Goal: Task Accomplishment & Management: Use online tool/utility

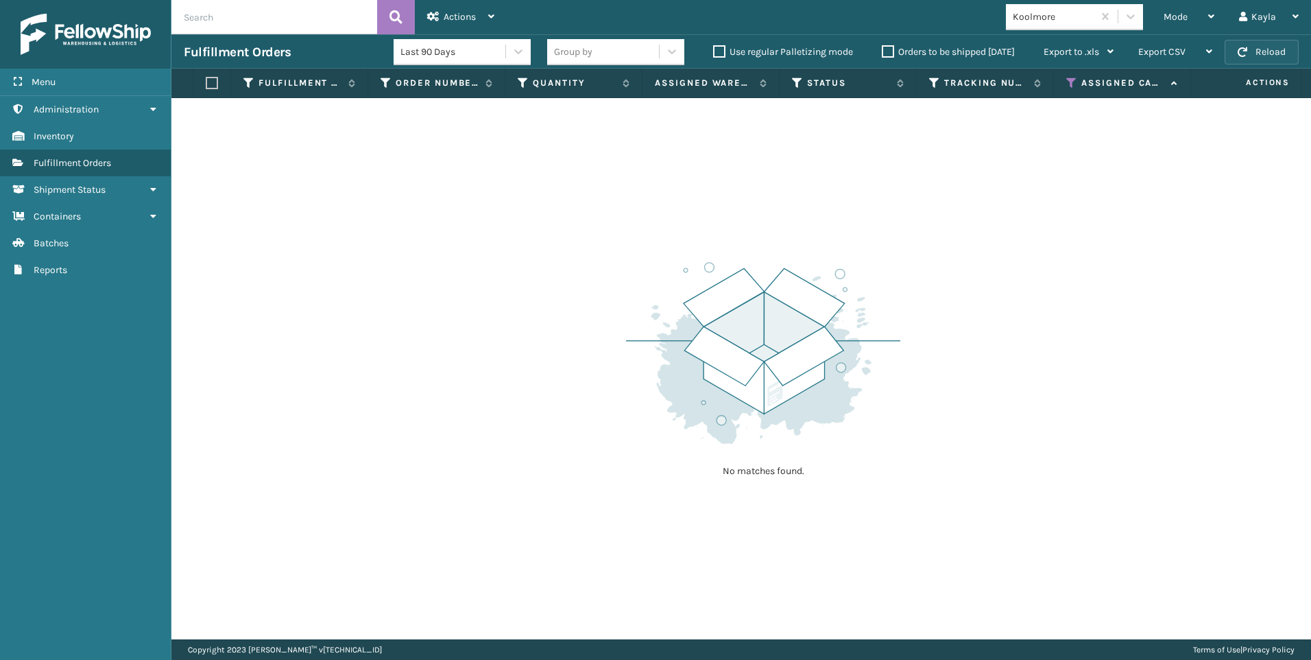
click at [1269, 51] on button "Reload" at bounding box center [1262, 52] width 74 height 25
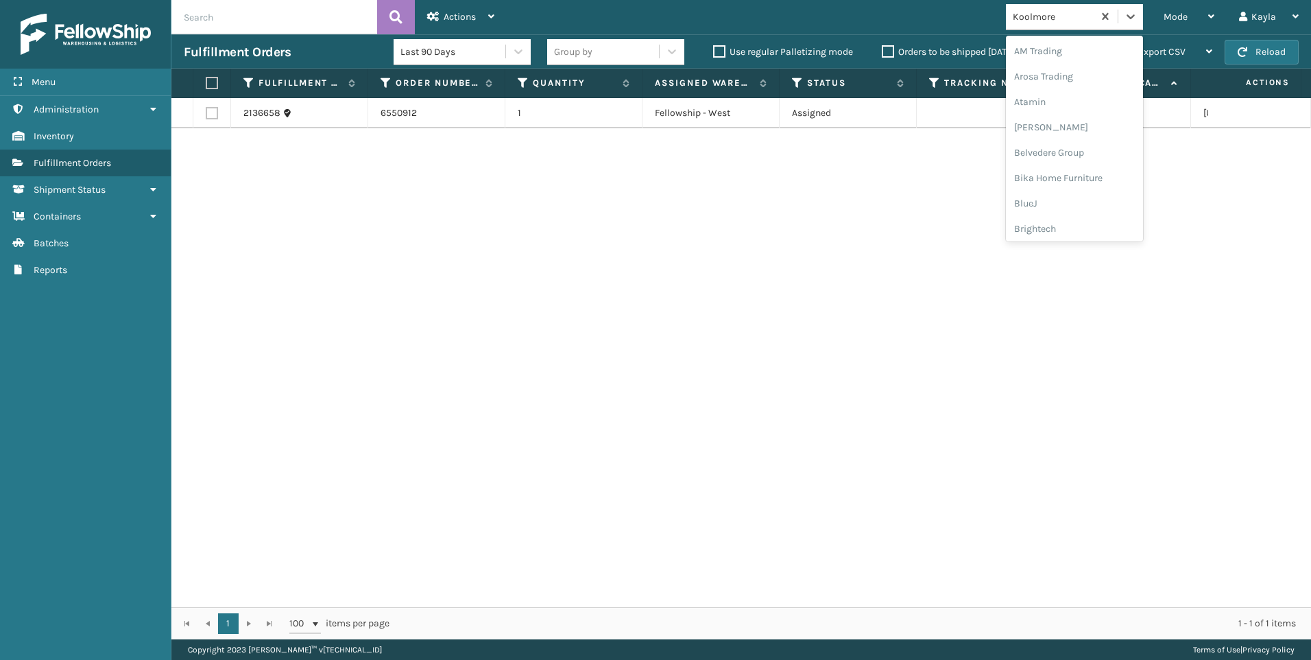
click at [1070, 14] on div "Koolmore" at bounding box center [1054, 17] width 82 height 14
click at [1062, 193] on div "SleepGeekz" at bounding box center [1074, 200] width 137 height 25
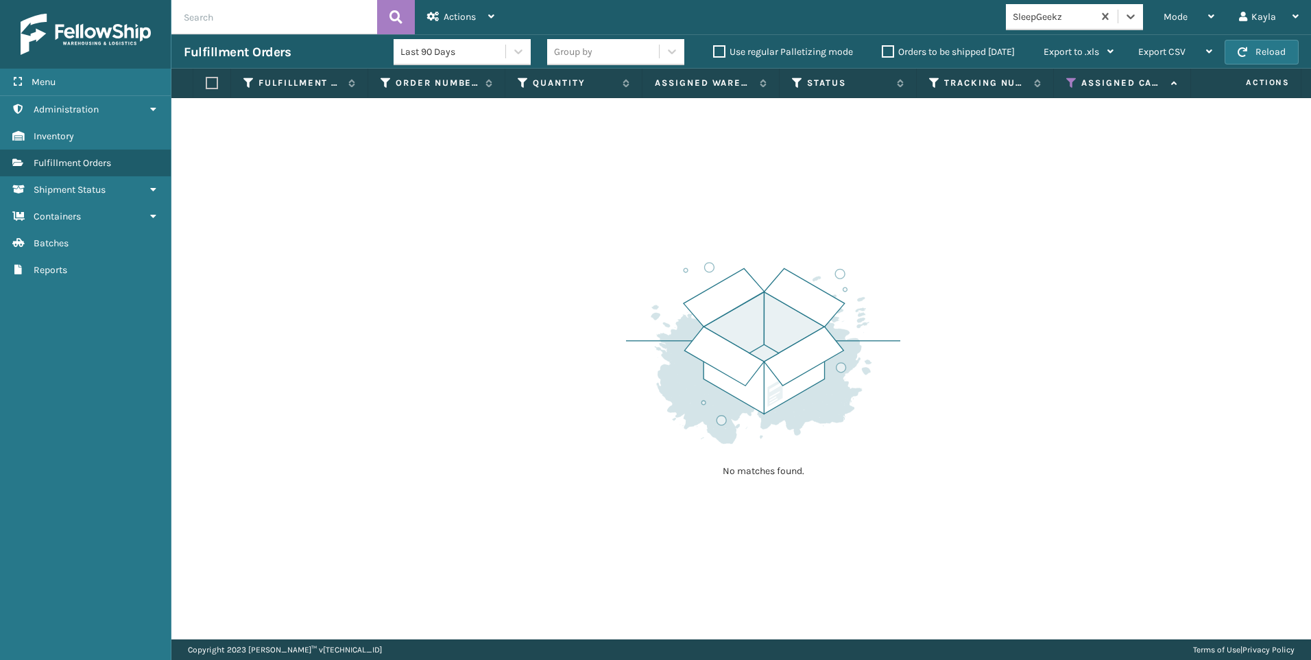
click at [1047, 16] on div "SleepGeekz" at bounding box center [1054, 17] width 82 height 14
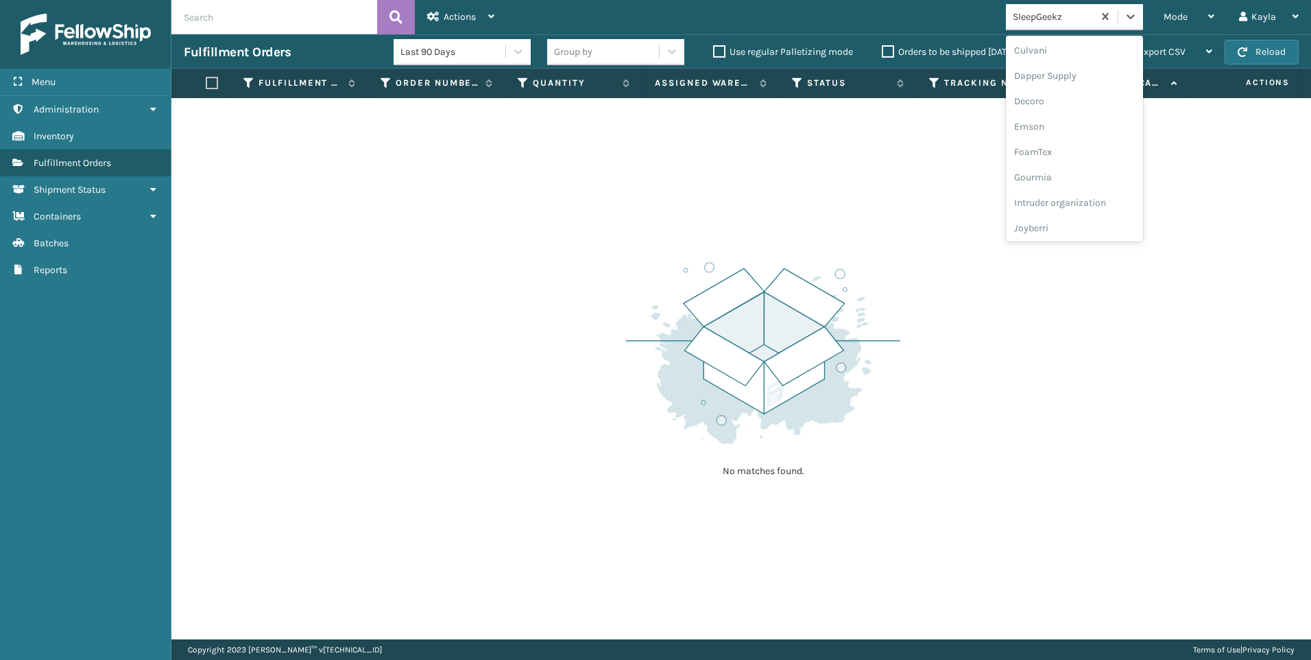
scroll to position [434, 0]
click at [1048, 98] on div "Koolmore" at bounding box center [1074, 98] width 137 height 25
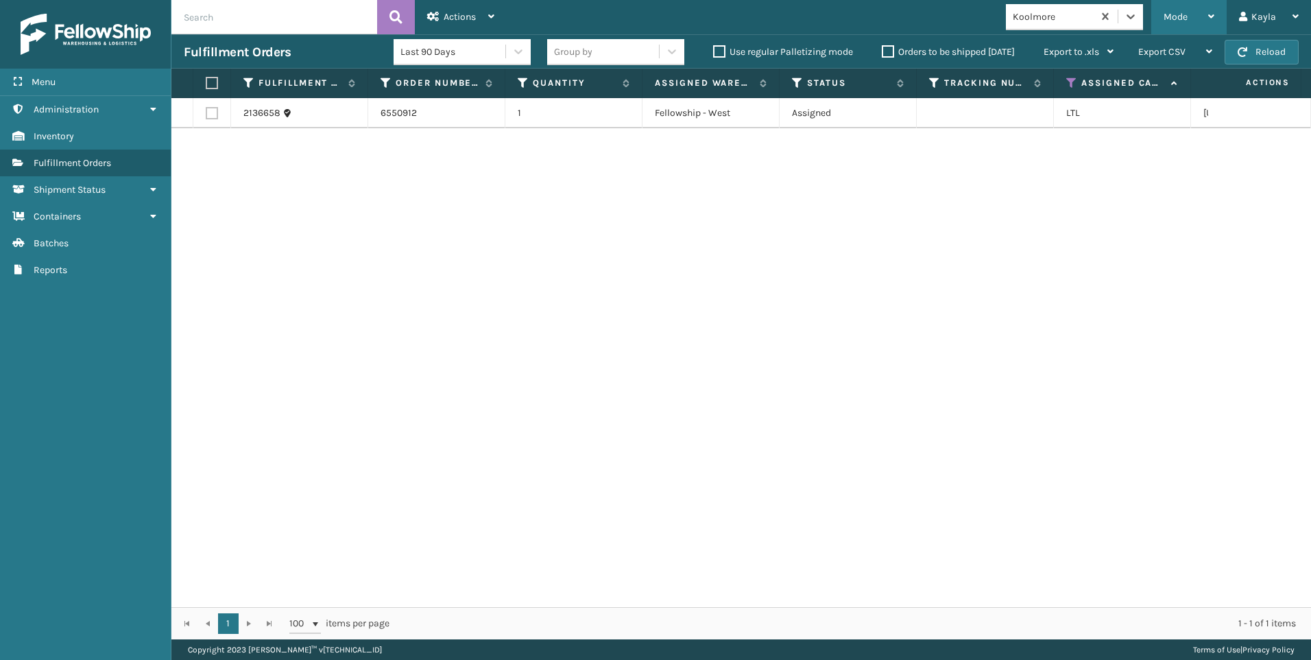
click at [1208, 9] on div "Mode" at bounding box center [1189, 17] width 51 height 34
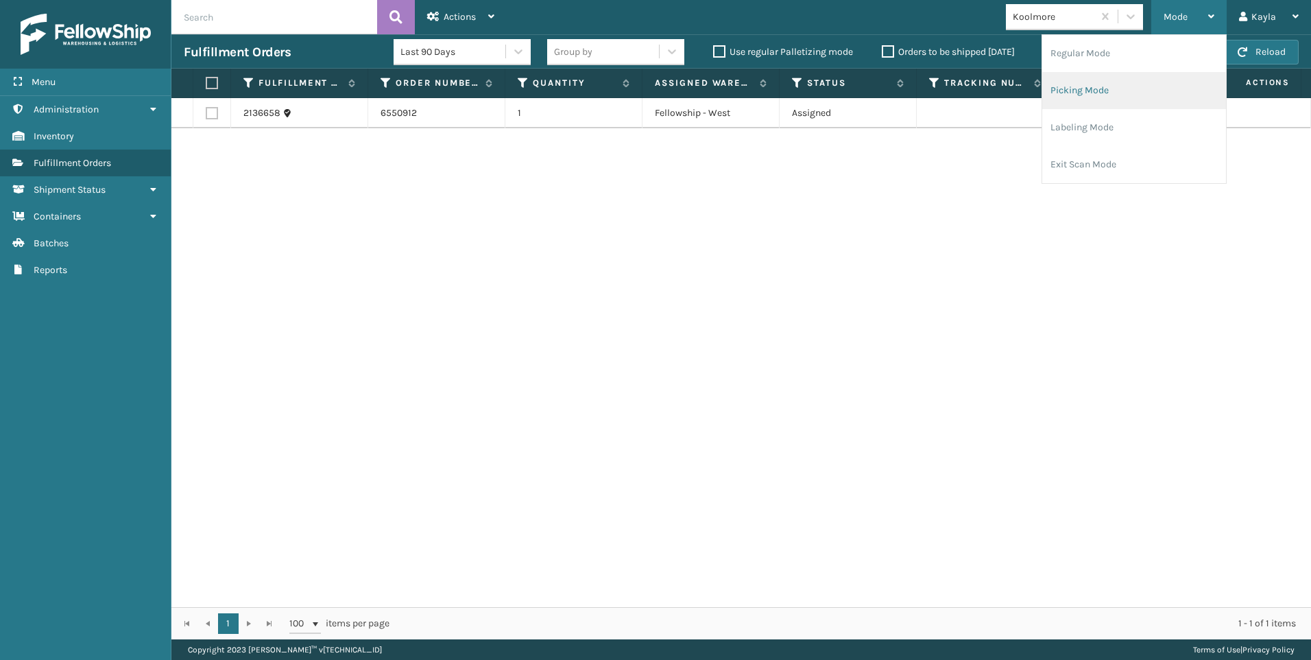
click at [1148, 90] on li "Picking Mode" at bounding box center [1134, 90] width 184 height 37
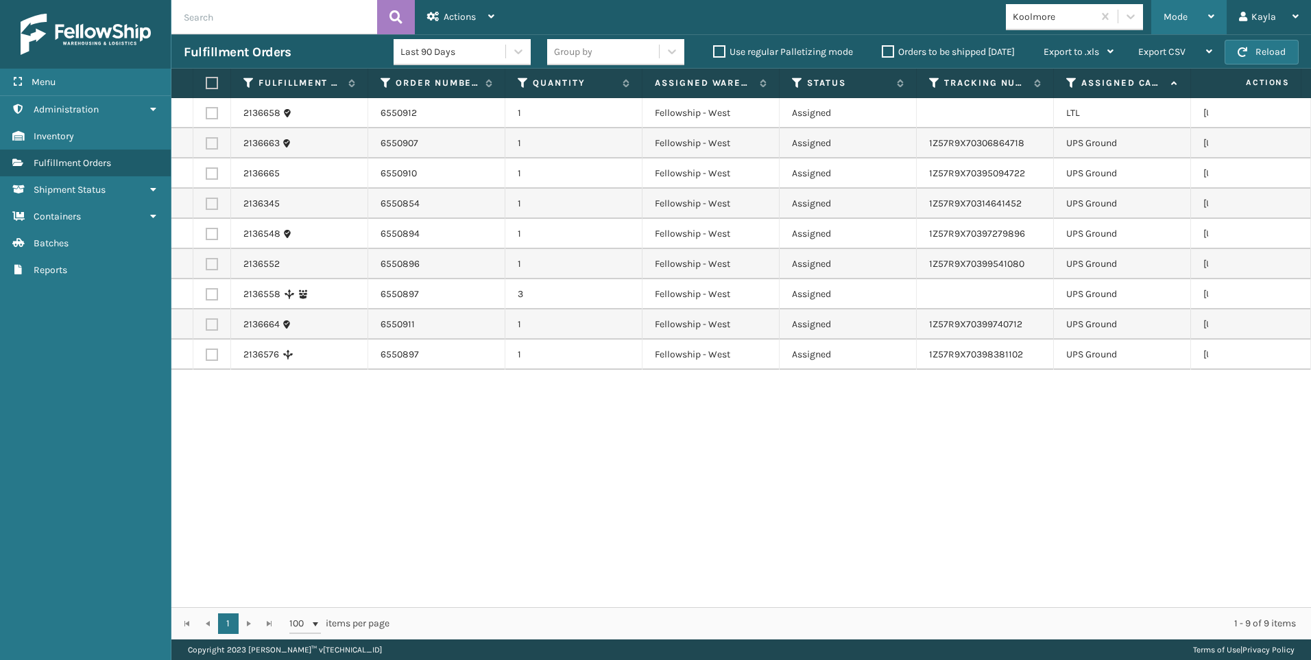
click at [1184, 20] on span "Mode" at bounding box center [1176, 17] width 24 height 12
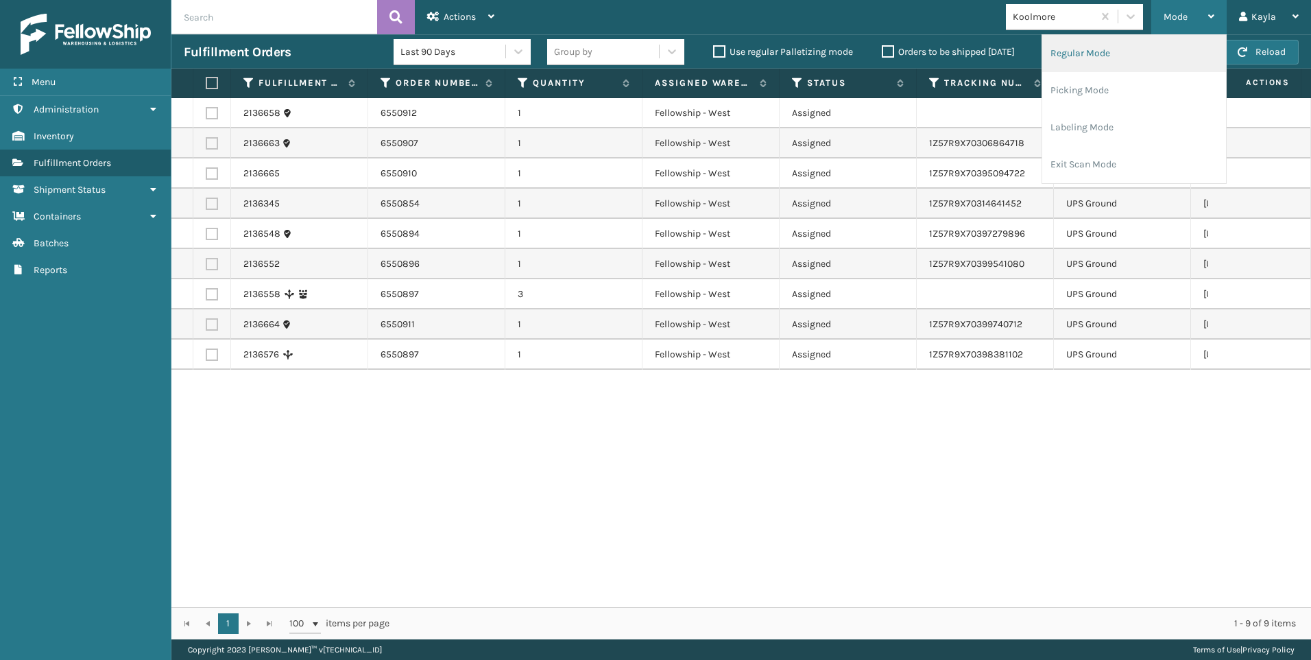
click at [1135, 46] on li "Regular Mode" at bounding box center [1134, 53] width 184 height 37
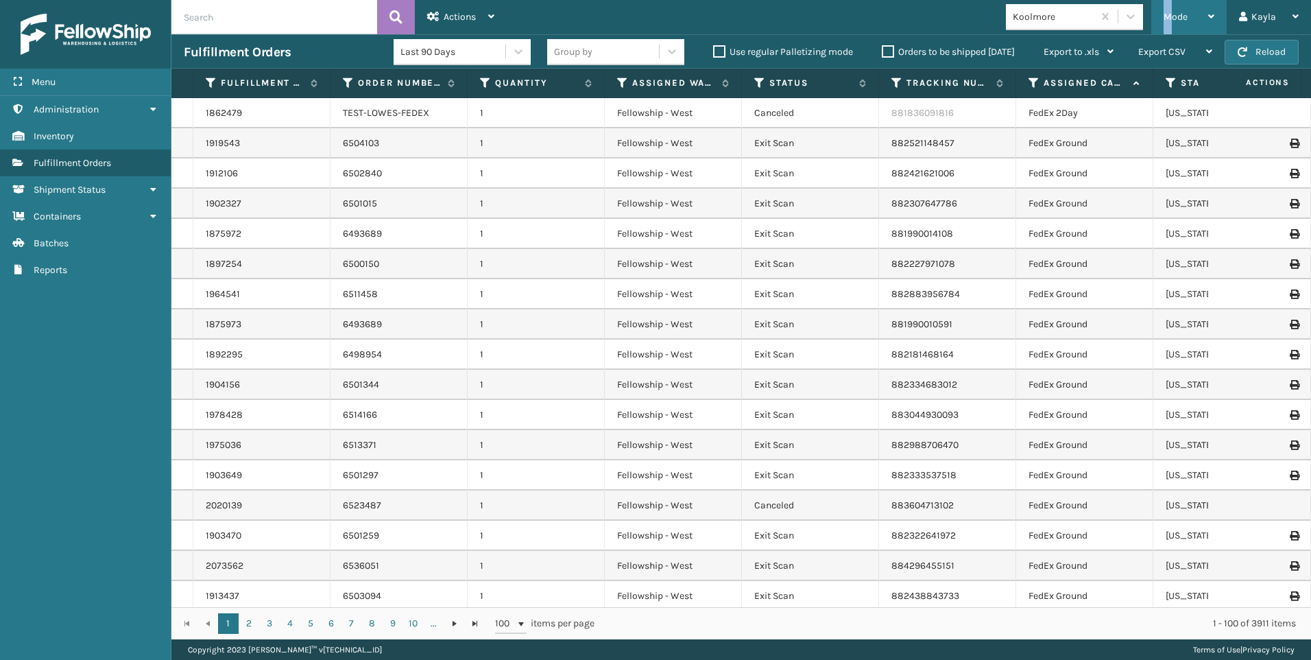
click at [1169, 16] on span "Mode" at bounding box center [1176, 17] width 24 height 12
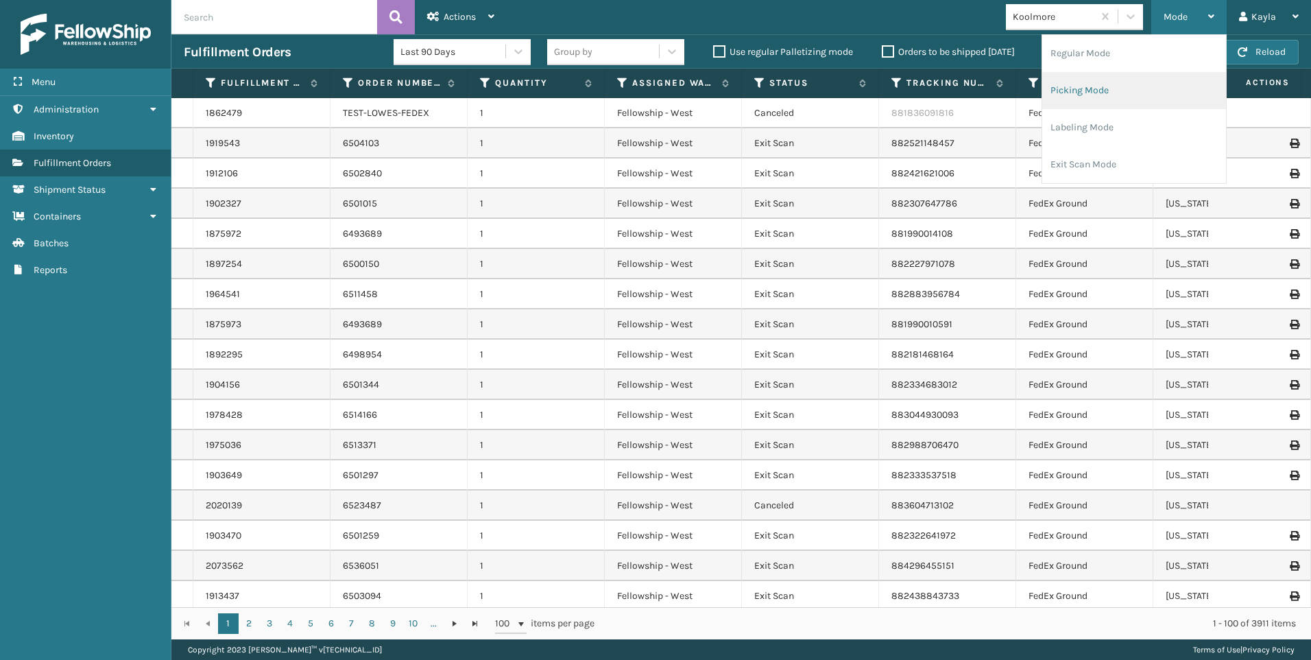
click at [1066, 84] on li "Picking Mode" at bounding box center [1134, 90] width 184 height 37
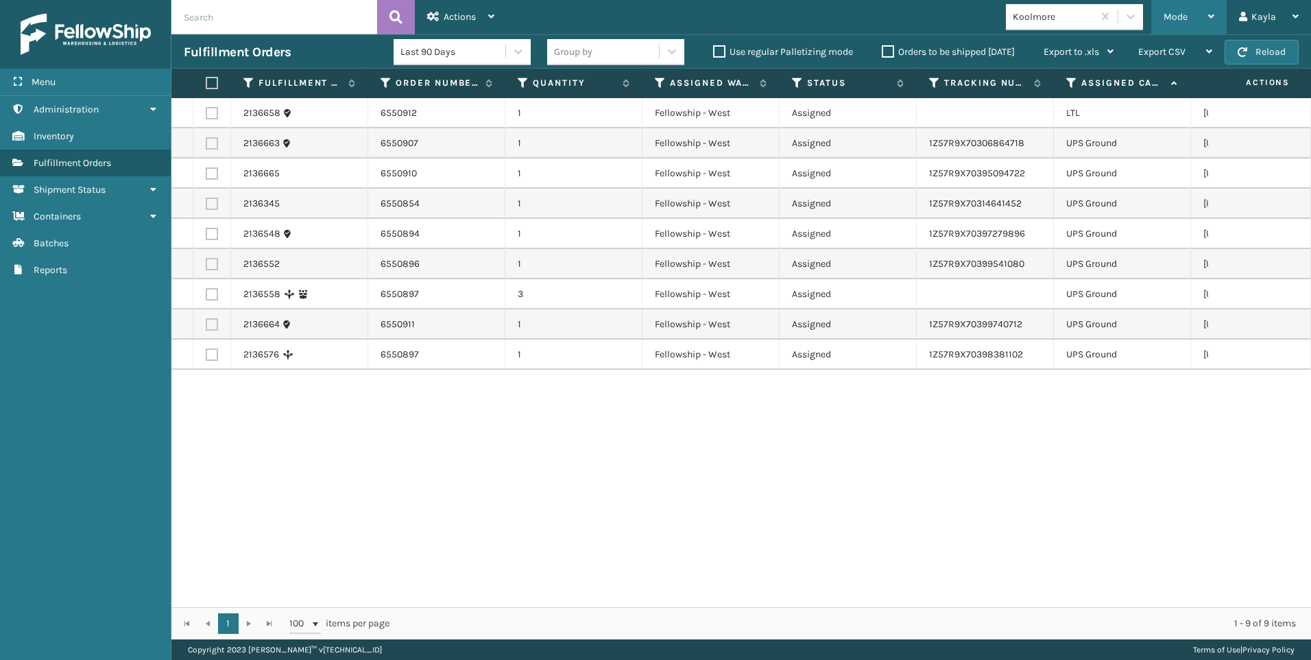
click at [1180, 6] on div "Mode" at bounding box center [1189, 17] width 51 height 34
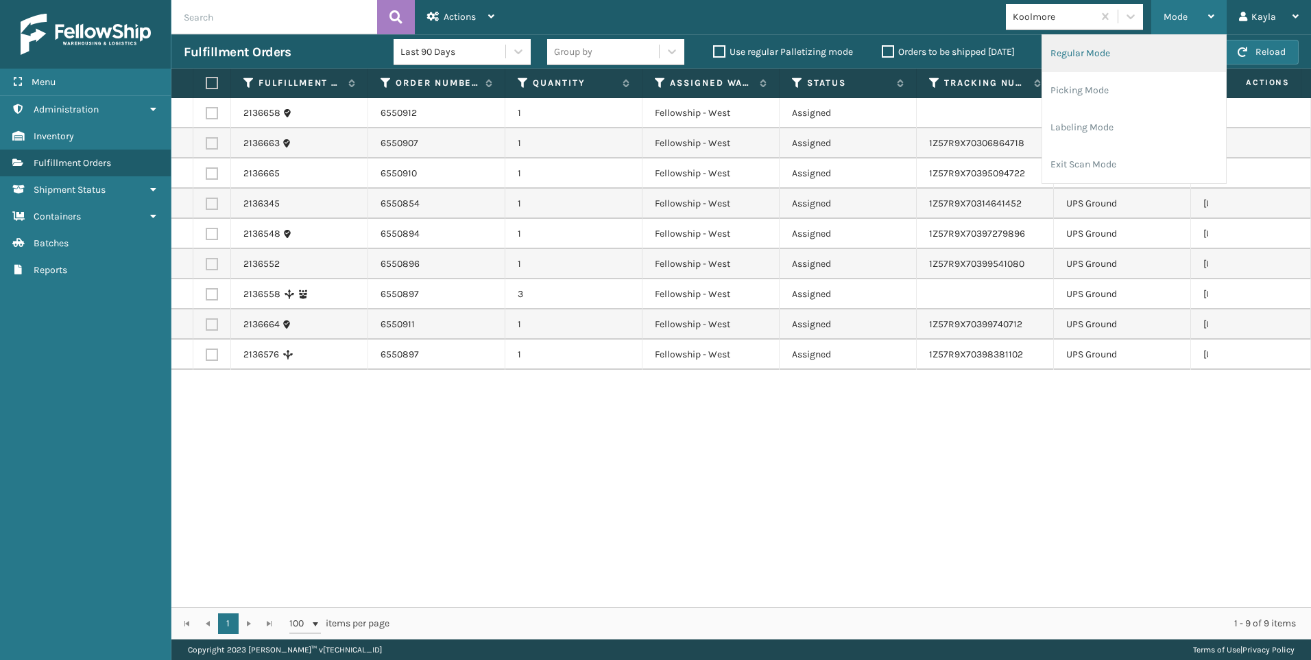
click at [1140, 53] on li "Regular Mode" at bounding box center [1134, 53] width 184 height 37
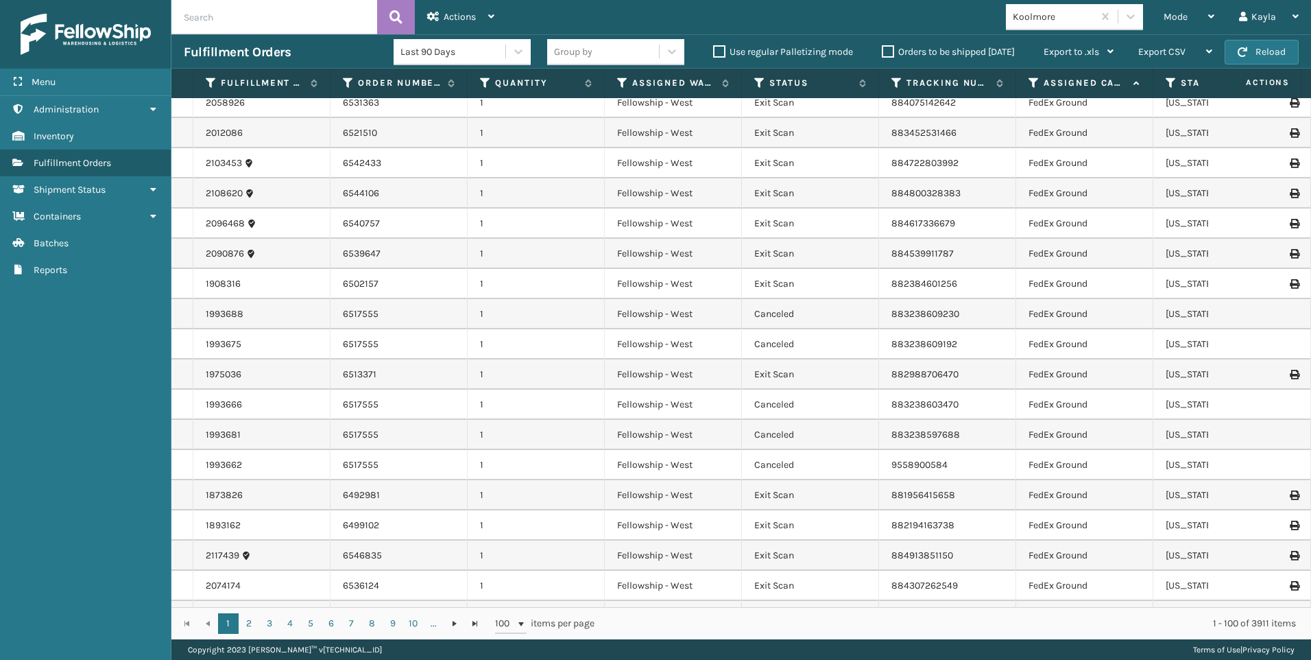
scroll to position [2245, 0]
click at [1169, 28] on div "Mode" at bounding box center [1189, 17] width 51 height 34
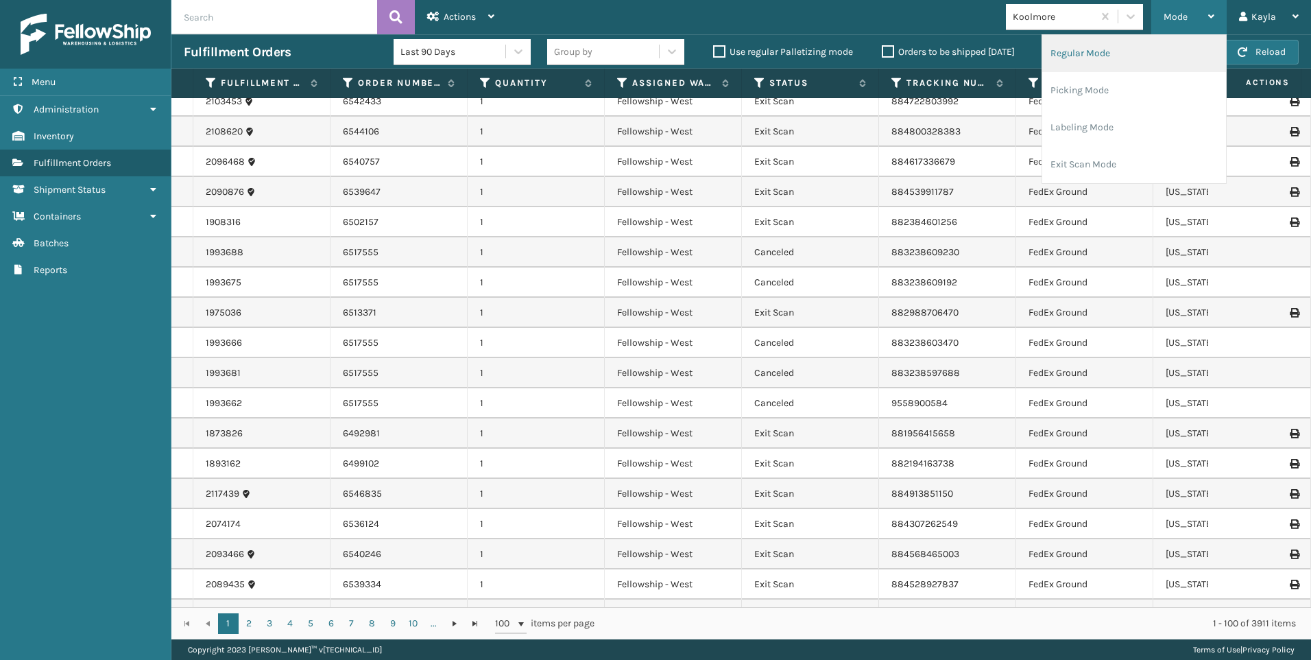
click at [1108, 45] on li "Regular Mode" at bounding box center [1134, 53] width 184 height 37
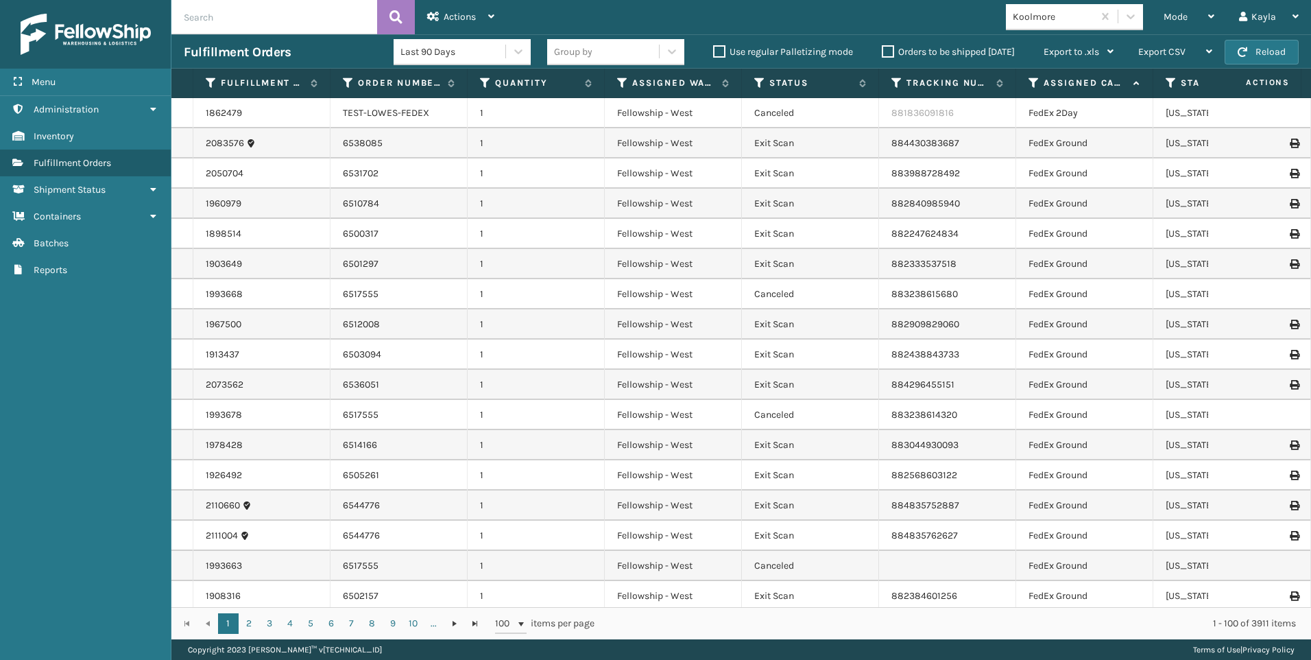
click at [232, 16] on input "text" at bounding box center [274, 17] width 206 height 34
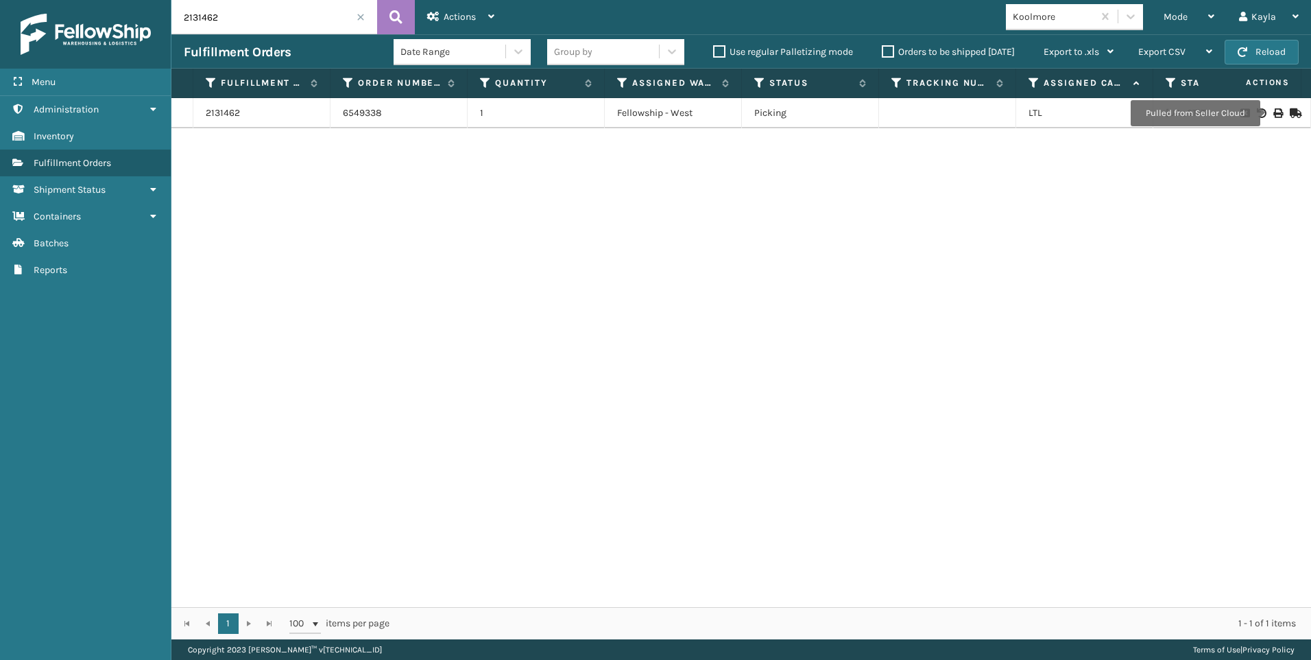
click at [1273, 113] on icon at bounding box center [1277, 113] width 8 height 10
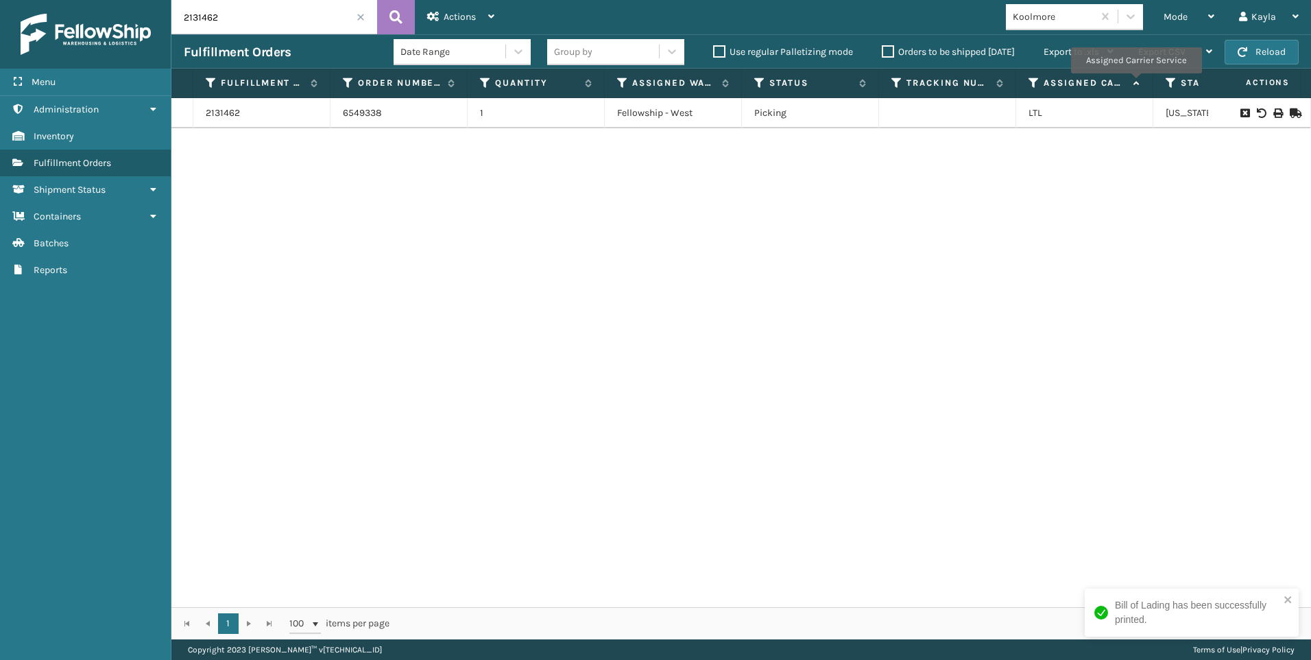
drag, startPoint x: 226, startPoint y: 18, endPoint x: -3, endPoint y: 18, distance: 228.4
click at [0, 18] on html "Bill of Lading has been successfully printed. Menu Inventory Administration Inv…" at bounding box center [655, 330] width 1311 height 660
click at [1273, 108] on icon at bounding box center [1277, 113] width 8 height 10
click at [219, 16] on input "2131472" at bounding box center [274, 17] width 206 height 34
drag, startPoint x: 219, startPoint y: 16, endPoint x: 77, endPoint y: 19, distance: 142.0
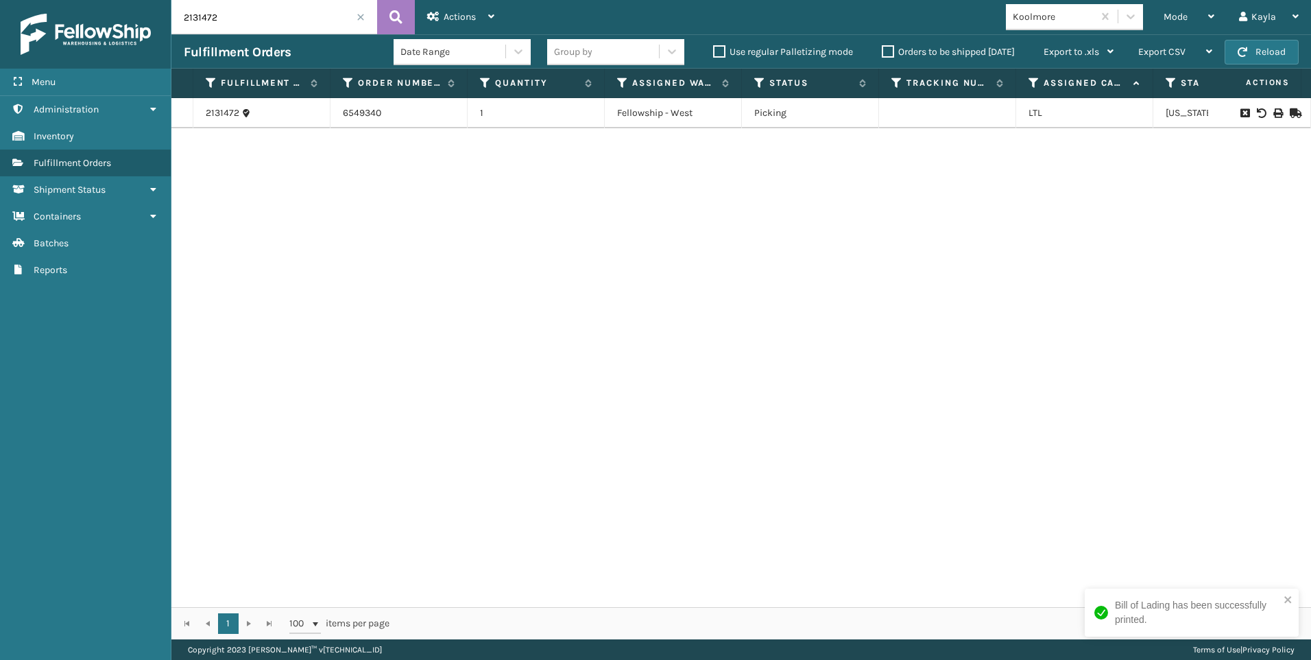
click at [82, 0] on div "Menu Inventory Administration Inventory Inventory Inventory Fulfillment Orders …" at bounding box center [655, 0] width 1311 height 0
click at [1273, 110] on icon at bounding box center [1277, 113] width 8 height 10
drag, startPoint x: 204, startPoint y: 23, endPoint x: 0, endPoint y: 39, distance: 205.0
click at [80, 0] on div "Menu Inventory Administration Inventory Inventory Inventory Fulfillment Orders …" at bounding box center [655, 0] width 1311 height 0
click at [1273, 116] on icon at bounding box center [1277, 113] width 8 height 10
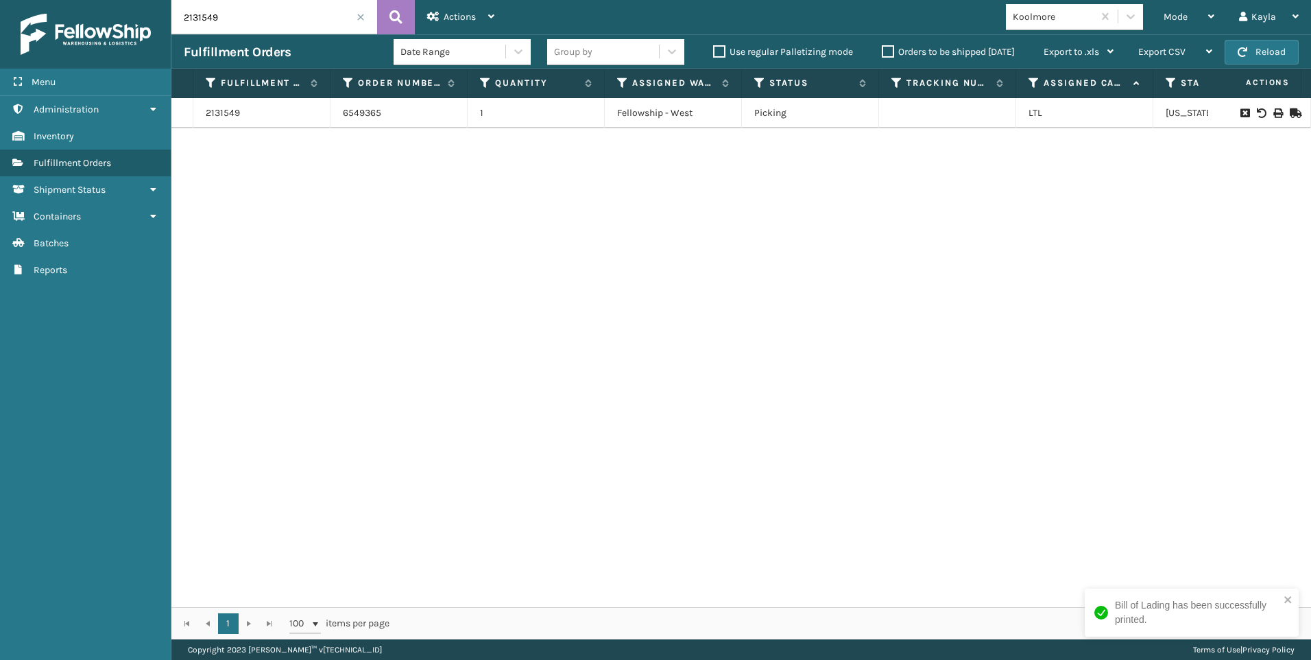
drag, startPoint x: 231, startPoint y: 24, endPoint x: 117, endPoint y: 13, distance: 114.4
click at [122, 0] on div "Menu Inventory Administration Inventory Inventory Inventory Fulfillment Orders …" at bounding box center [655, 0] width 1311 height 0
click at [1273, 112] on icon at bounding box center [1277, 113] width 8 height 10
drag, startPoint x: 266, startPoint y: 16, endPoint x: -3, endPoint y: -22, distance: 271.6
click at [0, 0] on html "Bill of Lading has been successfully printed. Menu Inventory Administration Inv…" at bounding box center [655, 330] width 1311 height 660
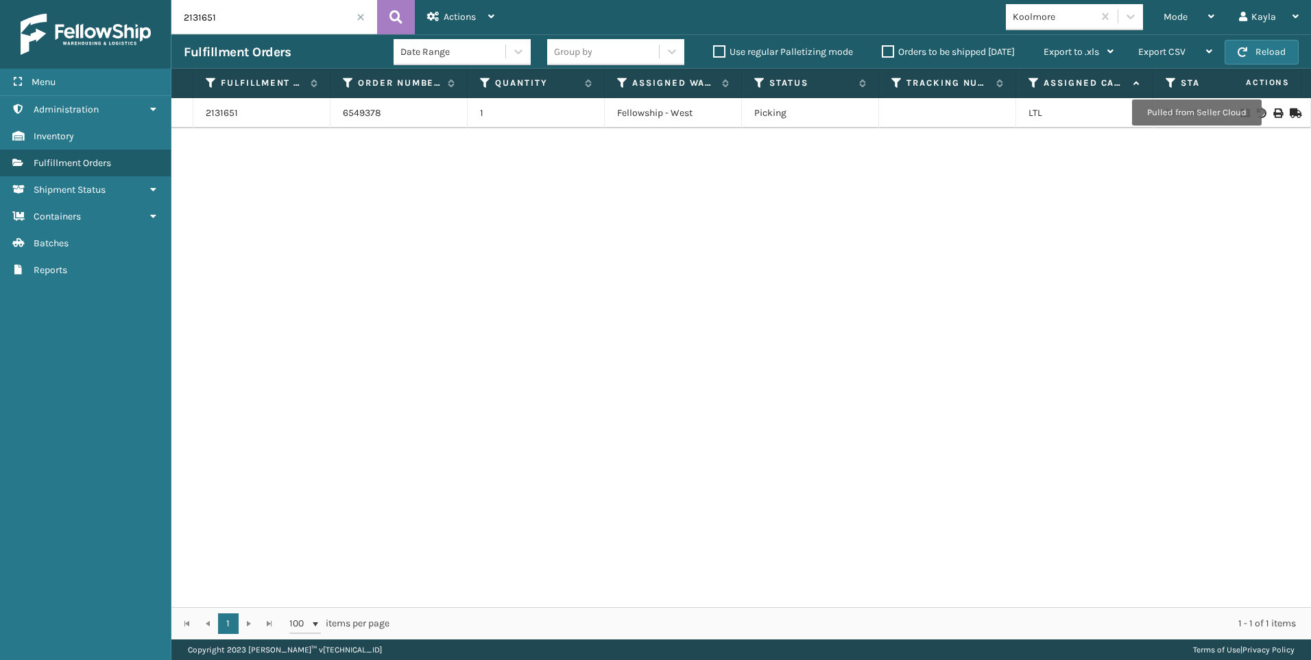
click at [1273, 112] on icon at bounding box center [1277, 113] width 8 height 10
drag, startPoint x: 239, startPoint y: 18, endPoint x: 84, endPoint y: 23, distance: 154.4
click at [128, 0] on div "Menu Inventory Administration Inventory Inventory Inventory Fulfillment Orders …" at bounding box center [655, 0] width 1311 height 0
click at [1273, 115] on div at bounding box center [1259, 113] width 77 height 10
click at [1273, 114] on icon at bounding box center [1277, 113] width 8 height 10
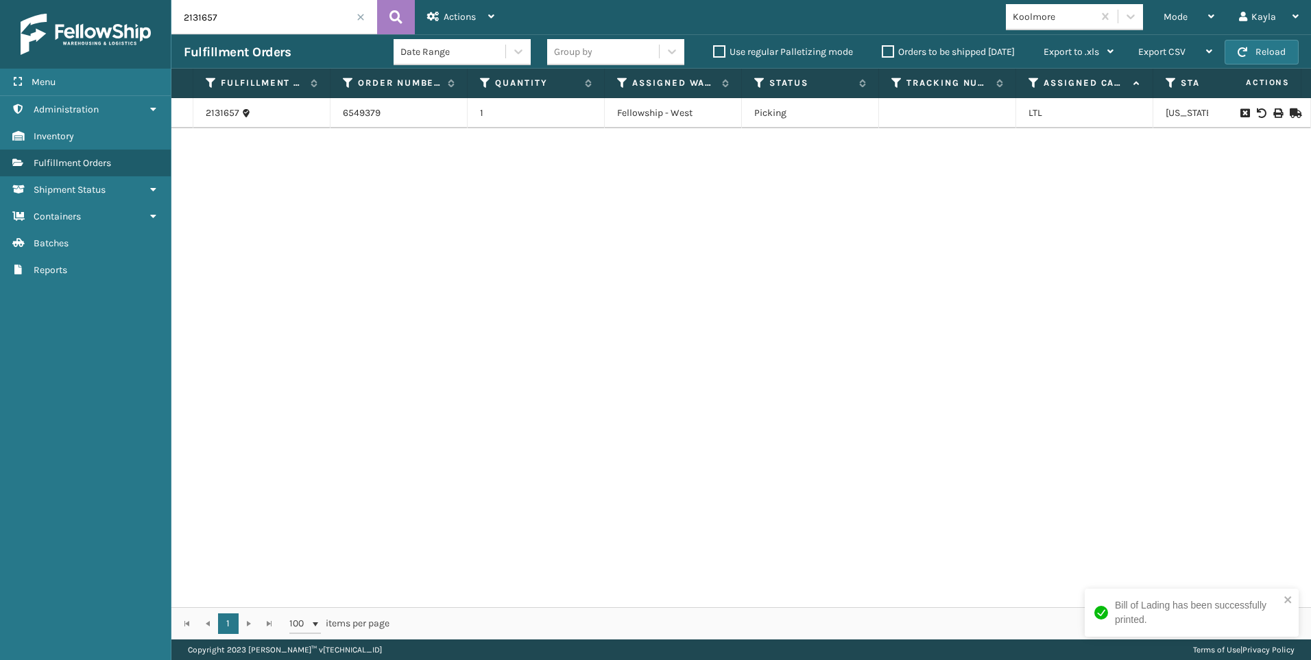
click at [226, 23] on input "2131657" at bounding box center [274, 17] width 206 height 34
click at [27, 0] on div "Menu Inventory Administration Inventory Inventory Inventory Fulfillment Orders …" at bounding box center [655, 0] width 1311 height 0
type input "7"
click at [1273, 109] on icon at bounding box center [1277, 113] width 8 height 10
drag, startPoint x: 224, startPoint y: 19, endPoint x: 5, endPoint y: 2, distance: 219.4
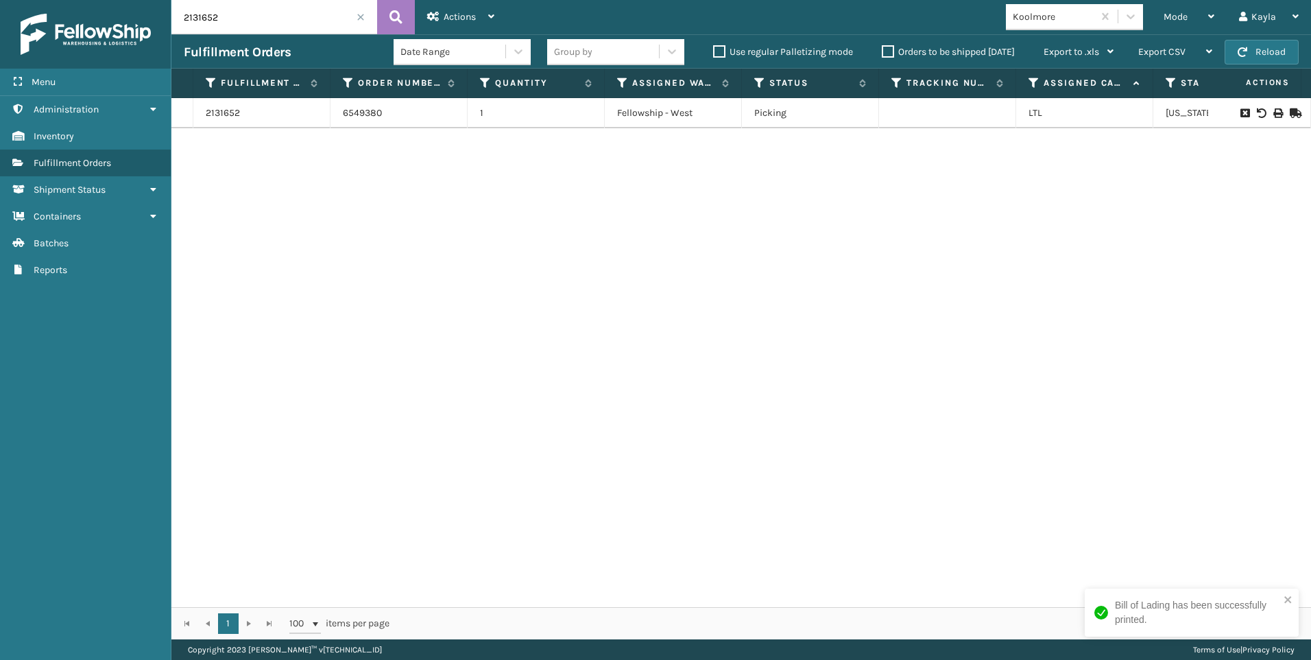
click at [55, 0] on div "Menu Inventory Administration Inventory Inventory Inventory Fulfillment Orders …" at bounding box center [655, 0] width 1311 height 0
click at [1273, 110] on icon at bounding box center [1277, 113] width 8 height 10
click at [299, 11] on input "2131643" at bounding box center [274, 17] width 206 height 34
drag, startPoint x: 54, startPoint y: 26, endPoint x: 0, endPoint y: 33, distance: 54.6
click at [0, 29] on html "Bill of Lading has been successfully printed. Menu Inventory Administration Inv…" at bounding box center [655, 330] width 1311 height 660
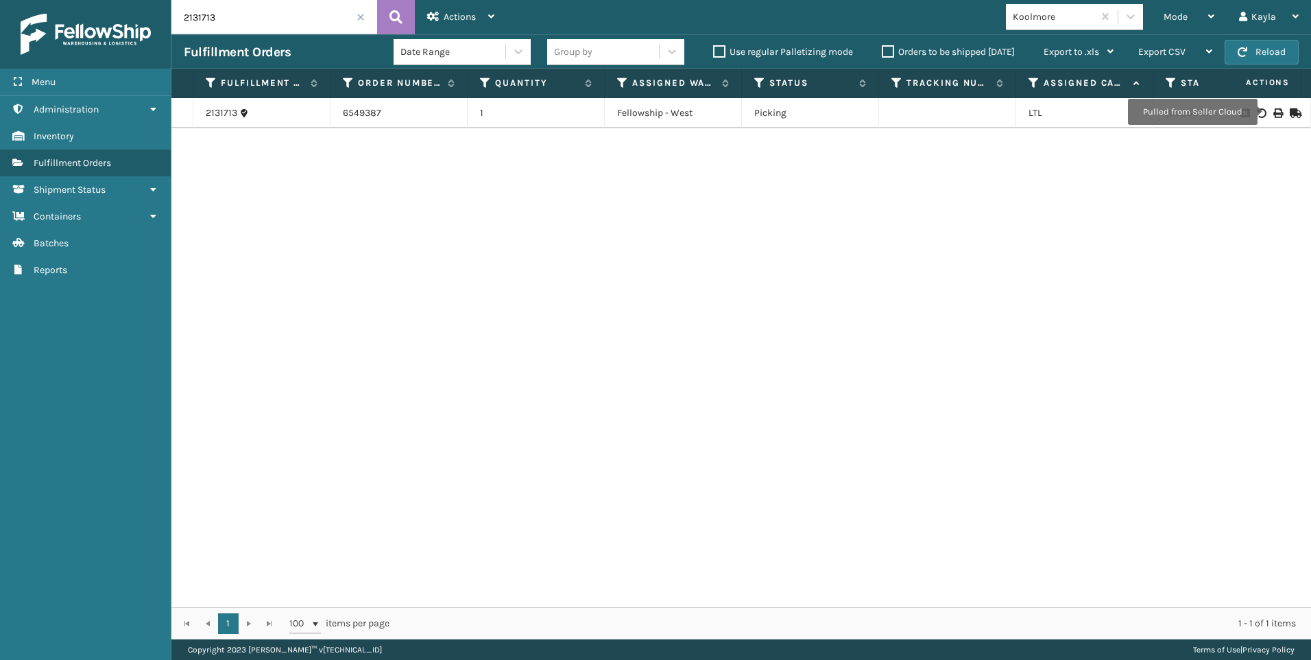
click at [1273, 112] on icon at bounding box center [1277, 113] width 8 height 10
click at [49, 0] on div "Menu Inventory Administration Inventory Inventory Inventory Fulfillment Orders …" at bounding box center [655, 0] width 1311 height 0
click at [1273, 110] on icon at bounding box center [1277, 113] width 8 height 10
click at [121, 575] on div "Menu Inventory Administration Inventory Inventory Inventory Fulfillment Orders …" at bounding box center [85, 330] width 171 height 660
click at [1273, 113] on icon at bounding box center [1277, 113] width 8 height 10
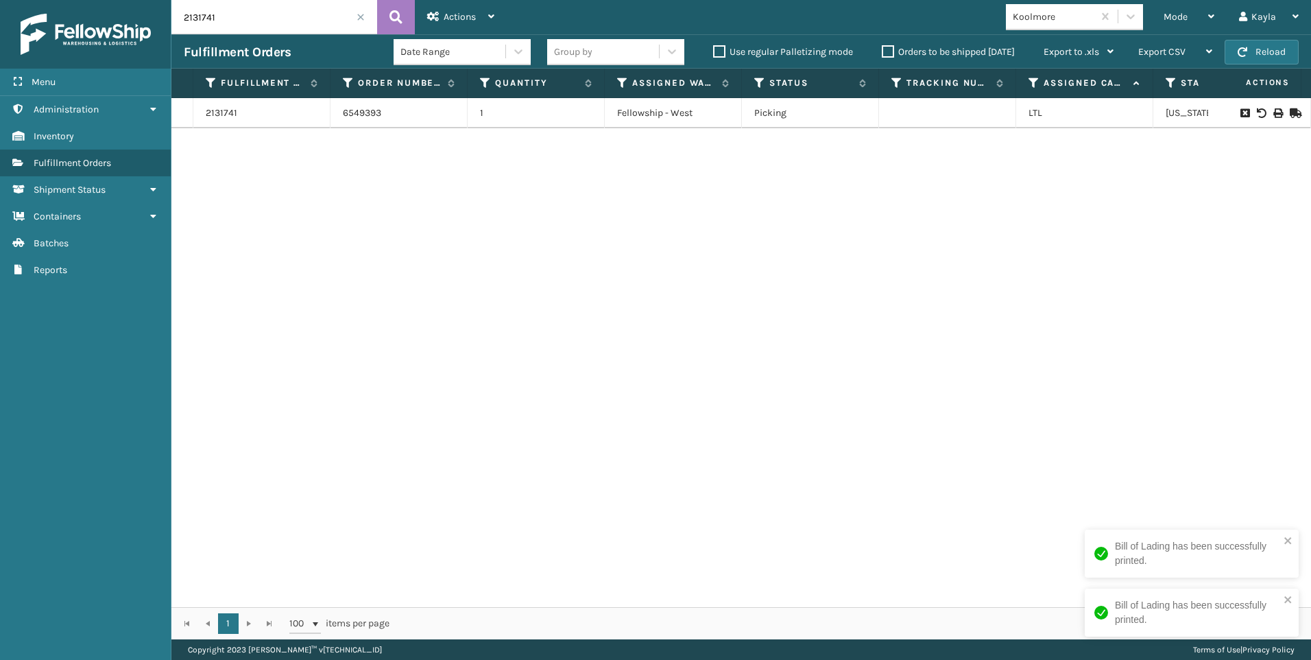
drag, startPoint x: 219, startPoint y: 20, endPoint x: 64, endPoint y: 20, distance: 155.0
click at [75, 0] on div "Menu Inventory Administration Inventory Inventory Inventory Fulfillment Orders …" at bounding box center [655, 0] width 1311 height 0
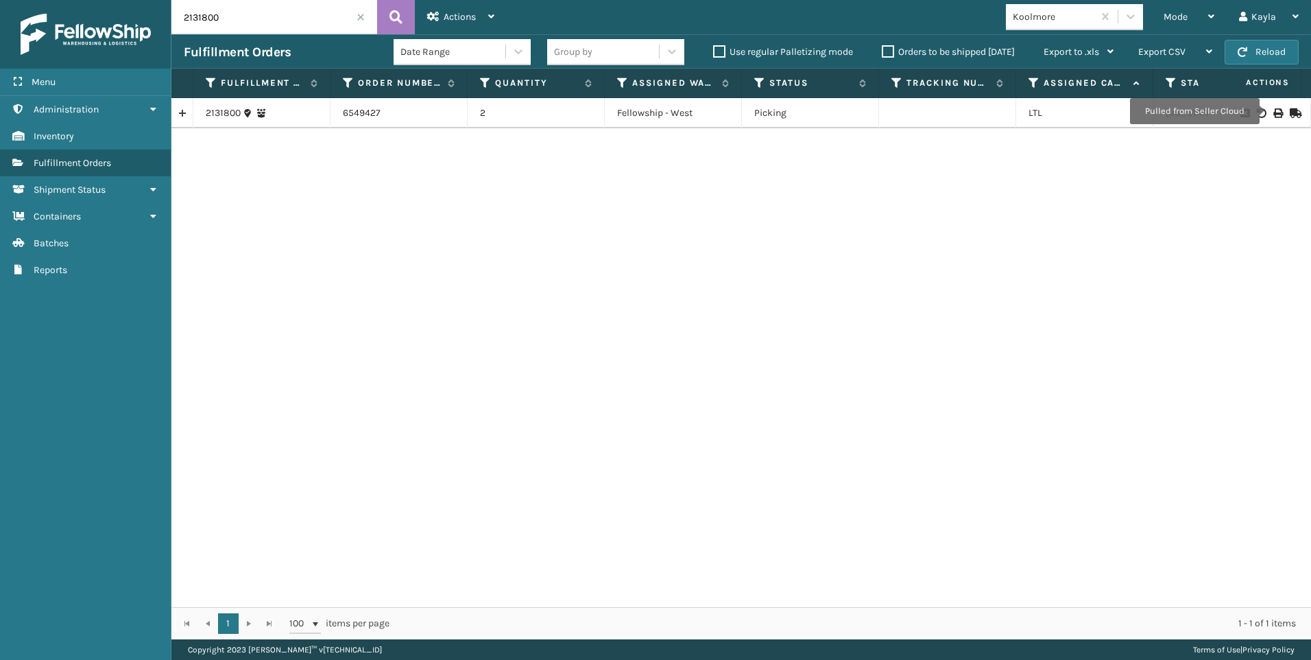
click at [1273, 115] on icon at bounding box center [1277, 113] width 8 height 10
drag, startPoint x: 248, startPoint y: 1, endPoint x: 0, endPoint y: 64, distance: 255.3
click at [26, 0] on div "Menu Inventory Administration Inventory Inventory Inventory Fulfillment Orders …" at bounding box center [655, 0] width 1311 height 0
click at [1273, 111] on icon at bounding box center [1277, 113] width 8 height 10
click at [270, 236] on div "2132033 6549535 2 Fellowship - West Picking LTL [US_STATE]" at bounding box center [741, 352] width 1140 height 509
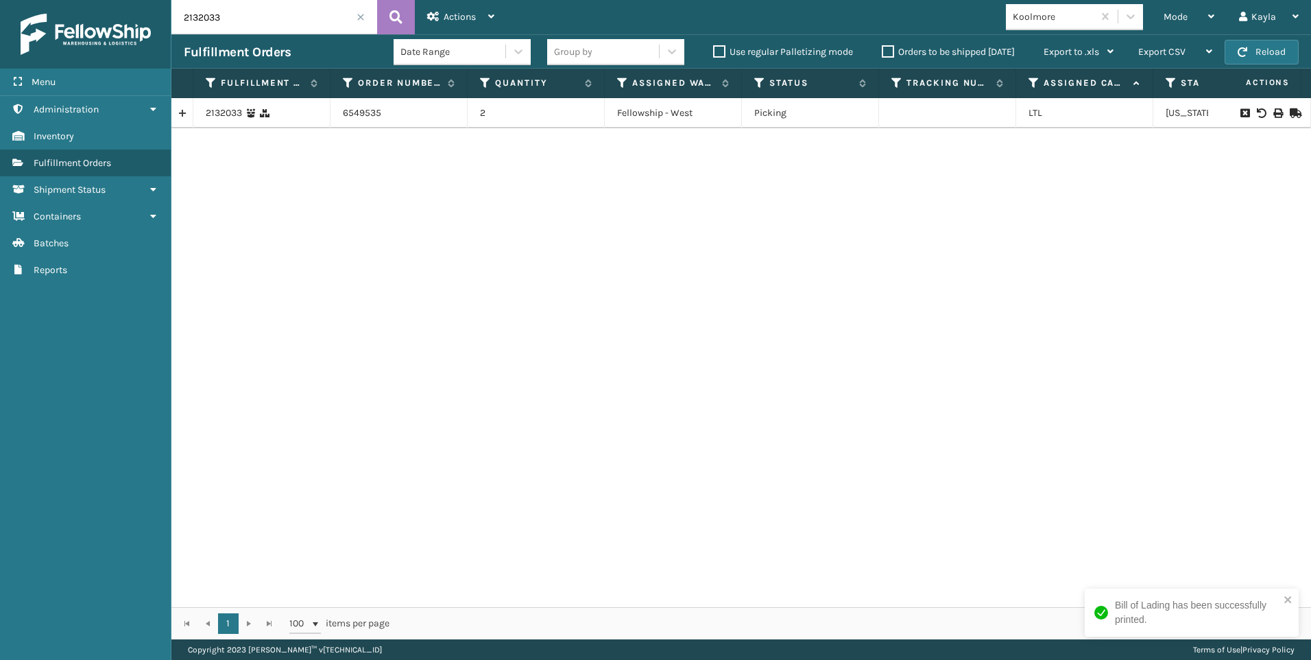
drag, startPoint x: 259, startPoint y: 6, endPoint x: 0, endPoint y: 20, distance: 258.9
click at [29, 0] on div "Menu Inventory Administration Inventory Inventory Inventory Fulfillment Orders …" at bounding box center [655, 0] width 1311 height 0
click at [1273, 114] on icon at bounding box center [1277, 113] width 8 height 10
click at [51, 0] on div "Menu Inventory Administration Inventory Inventory Inventory Fulfillment Orders …" at bounding box center [655, 0] width 1311 height 0
click at [1273, 110] on icon at bounding box center [1277, 113] width 8 height 10
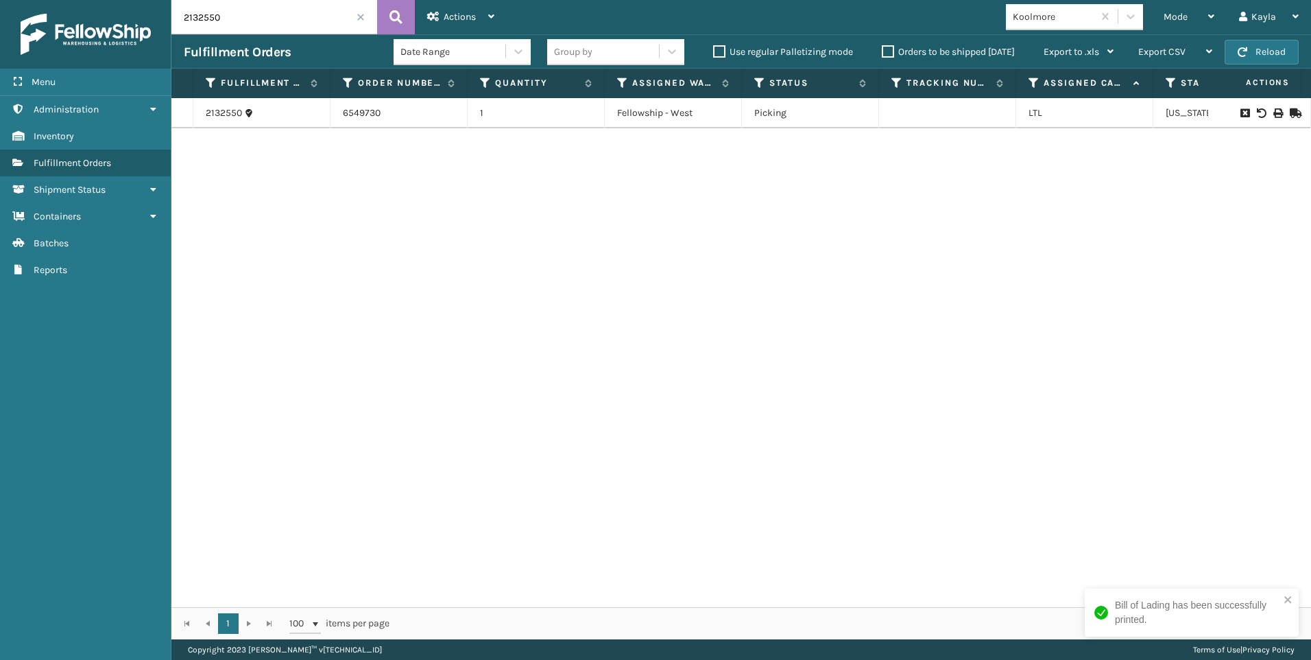
drag, startPoint x: 309, startPoint y: 424, endPoint x: 242, endPoint y: 172, distance: 260.5
click at [309, 423] on div "2132550 6549730 1 Fellowship - West Picking LTL [US_STATE]" at bounding box center [741, 352] width 1140 height 509
drag, startPoint x: 240, startPoint y: 19, endPoint x: 0, endPoint y: 28, distance: 240.2
click at [64, 0] on div "Menu Inventory Administration Inventory Inventory Inventory Fulfillment Orders …" at bounding box center [655, 0] width 1311 height 0
click at [1273, 112] on icon at bounding box center [1277, 113] width 8 height 10
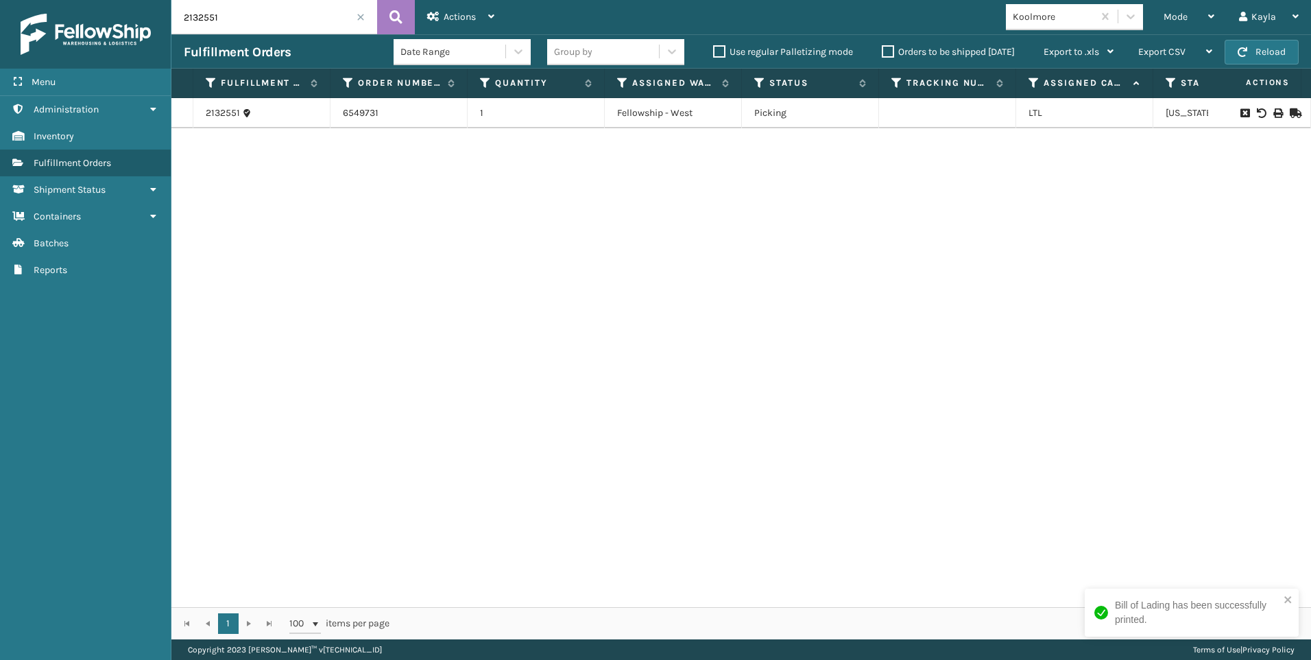
drag, startPoint x: 224, startPoint y: 12, endPoint x: -3, endPoint y: 8, distance: 226.3
click at [0, 8] on html "Bill of Lading has been successfully printed. Menu Inventory Administration Inv…" at bounding box center [655, 330] width 1311 height 660
click at [1273, 110] on icon at bounding box center [1277, 113] width 8 height 10
drag, startPoint x: 204, startPoint y: 16, endPoint x: 0, endPoint y: 82, distance: 214.7
click at [63, 0] on div "Menu Inventory Administration Inventory Inventory Inventory Fulfillment Orders …" at bounding box center [655, 0] width 1311 height 0
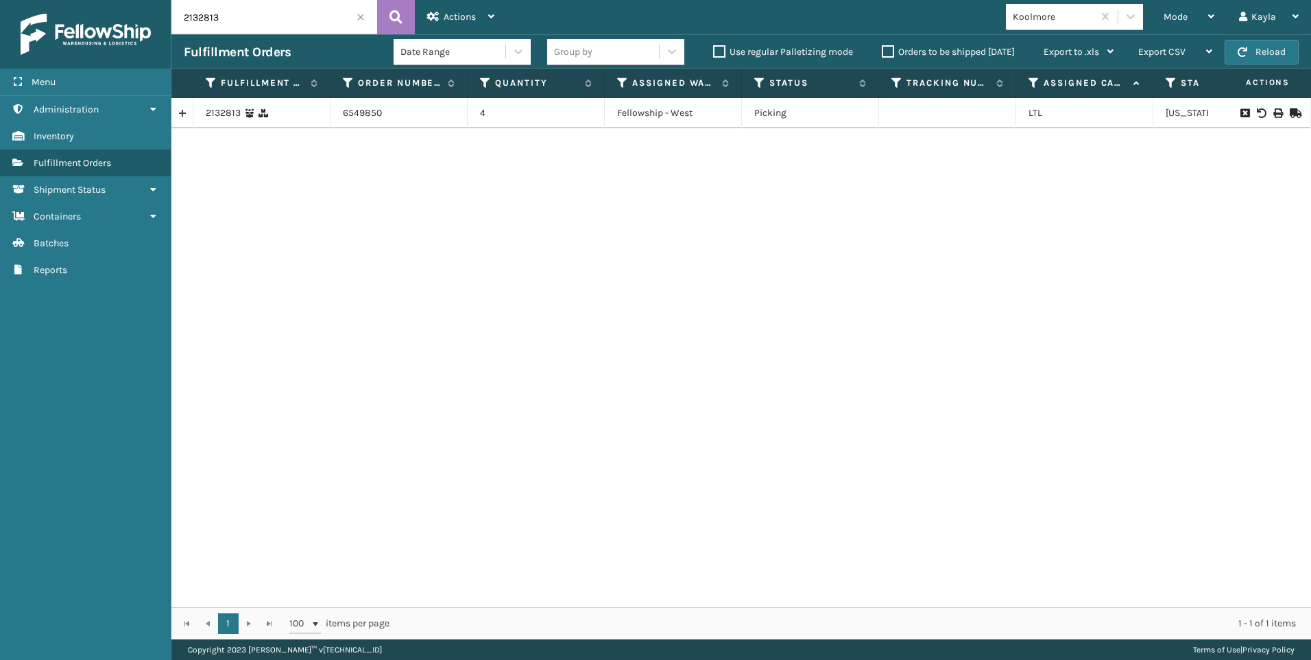
click at [1267, 117] on td at bounding box center [1259, 113] width 103 height 30
click at [1273, 113] on icon at bounding box center [1277, 113] width 8 height 10
click at [243, 23] on input "2132813" at bounding box center [274, 17] width 206 height 34
drag, startPoint x: 156, startPoint y: 17, endPoint x: 0, endPoint y: 38, distance: 157.1
click at [103, 0] on div "Menu Inventory Administration Inventory Inventory Inventory Fulfillment Orders …" at bounding box center [655, 0] width 1311 height 0
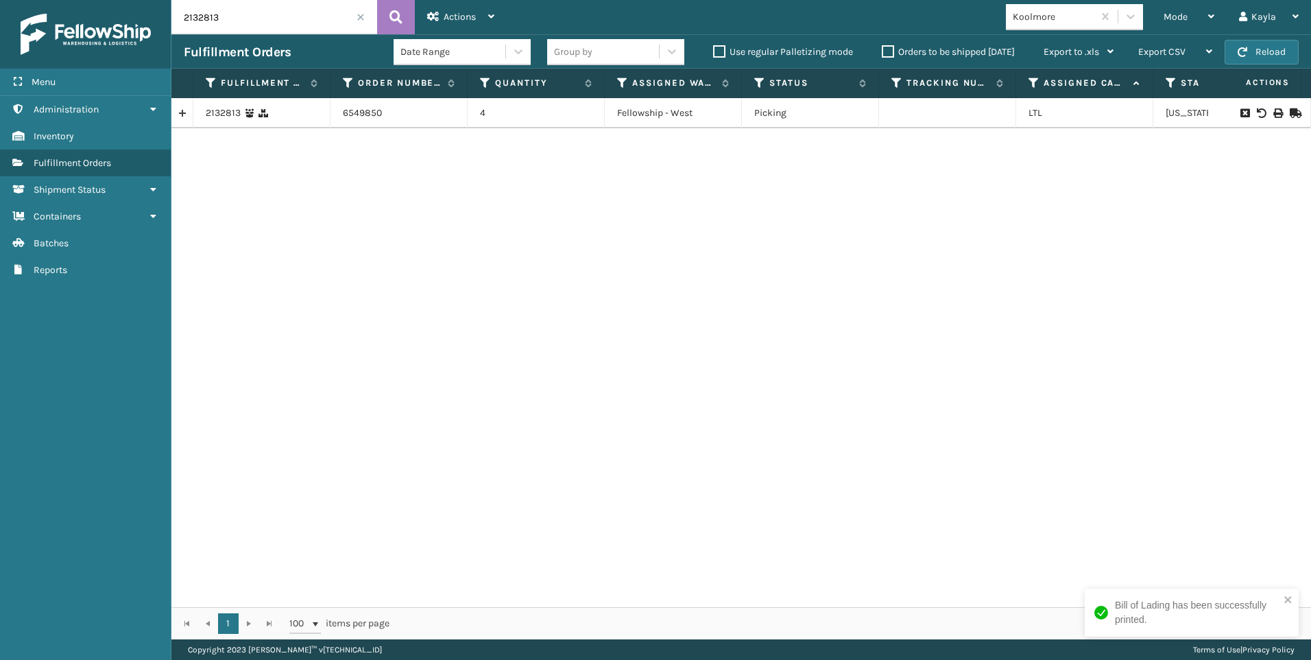
click at [280, 21] on input "2132813" at bounding box center [274, 17] width 206 height 34
drag, startPoint x: 196, startPoint y: 18, endPoint x: 0, endPoint y: 25, distance: 196.3
click at [29, 0] on div "Menu Inventory Administration Inventory Inventory Inventory Fulfillment Orders …" at bounding box center [655, 0] width 1311 height 0
click at [1273, 111] on icon at bounding box center [1277, 113] width 8 height 10
click at [204, 31] on input "2132968" at bounding box center [274, 17] width 206 height 34
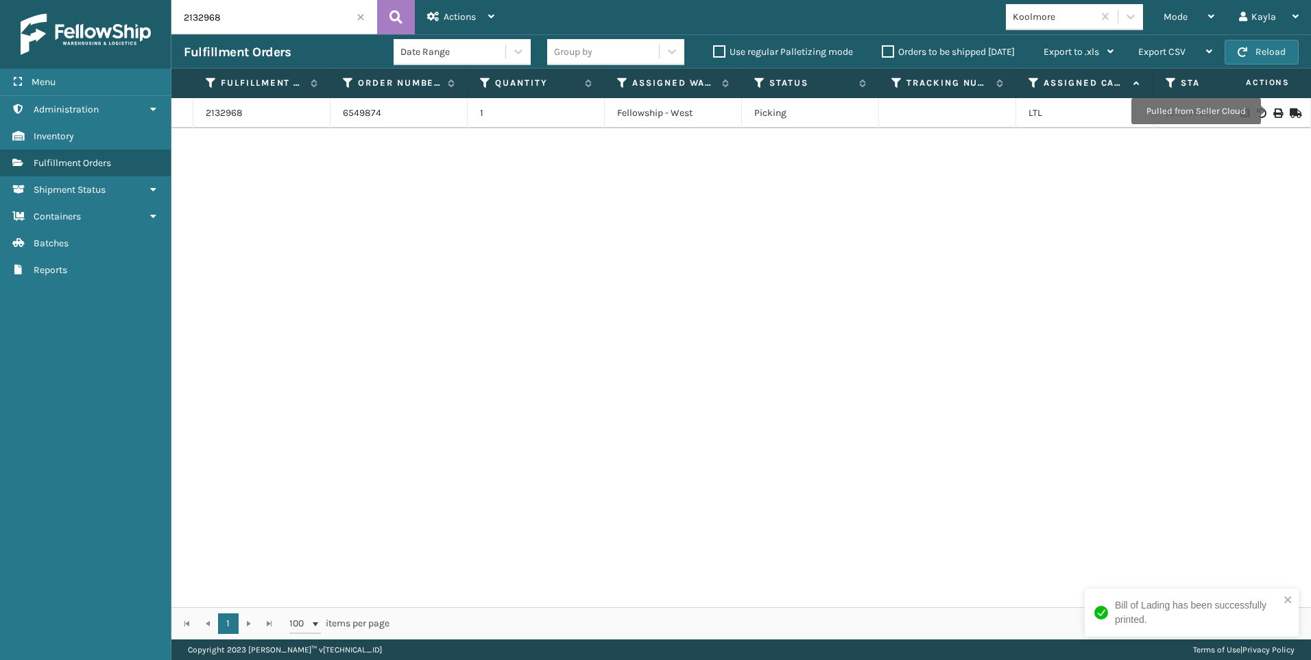
drag, startPoint x: 217, startPoint y: 23, endPoint x: 115, endPoint y: 20, distance: 101.6
click at [115, 0] on div "Menu Inventory Administration Inventory Inventory Inventory Fulfillment Orders …" at bounding box center [655, 0] width 1311 height 0
click at [206, 23] on input "2132968" at bounding box center [274, 17] width 206 height 34
drag, startPoint x: 235, startPoint y: 17, endPoint x: 67, endPoint y: 14, distance: 168.1
click at [82, 0] on div "Menu Inventory Administration Inventory Inventory Inventory Fulfillment Orders …" at bounding box center [655, 0] width 1311 height 0
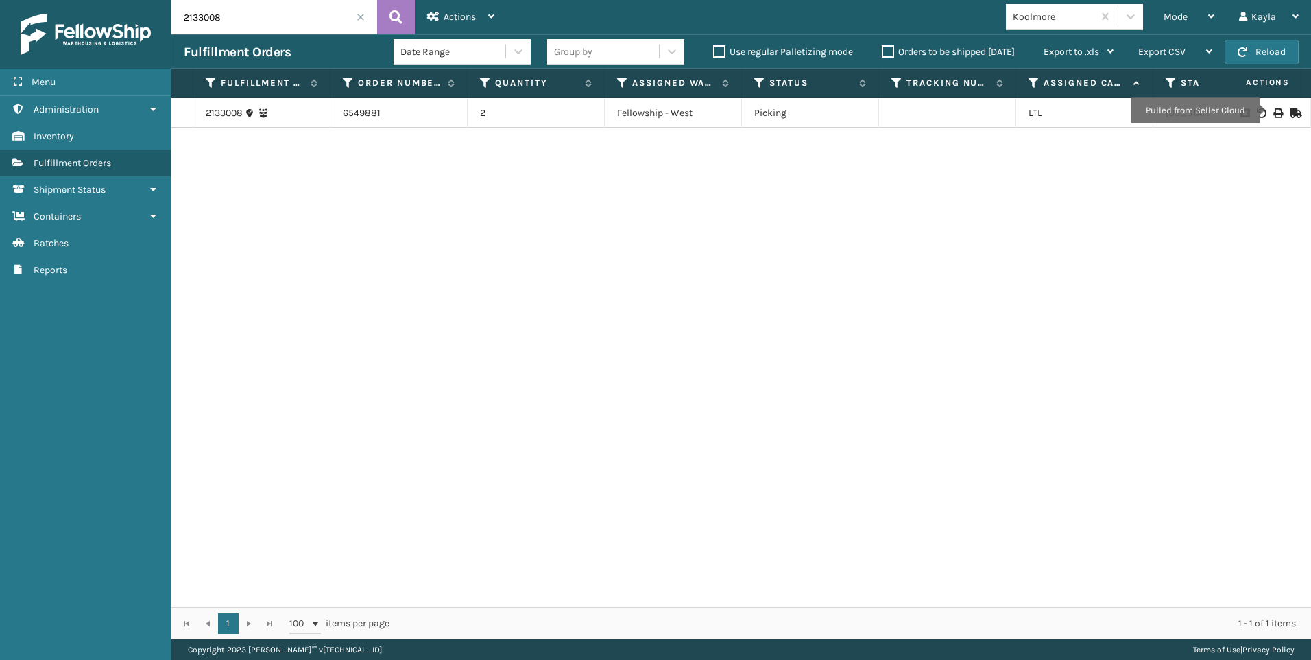
click at [1273, 111] on icon at bounding box center [1277, 113] width 8 height 10
drag, startPoint x: 229, startPoint y: 21, endPoint x: 62, endPoint y: 42, distance: 168.6
click at [126, 0] on div "Menu Inventory Administration Inventory Inventory Inventory Fulfillment Orders …" at bounding box center [655, 0] width 1311 height 0
click at [1273, 112] on icon at bounding box center [1277, 113] width 8 height 10
drag, startPoint x: 232, startPoint y: 18, endPoint x: 32, endPoint y: 36, distance: 200.4
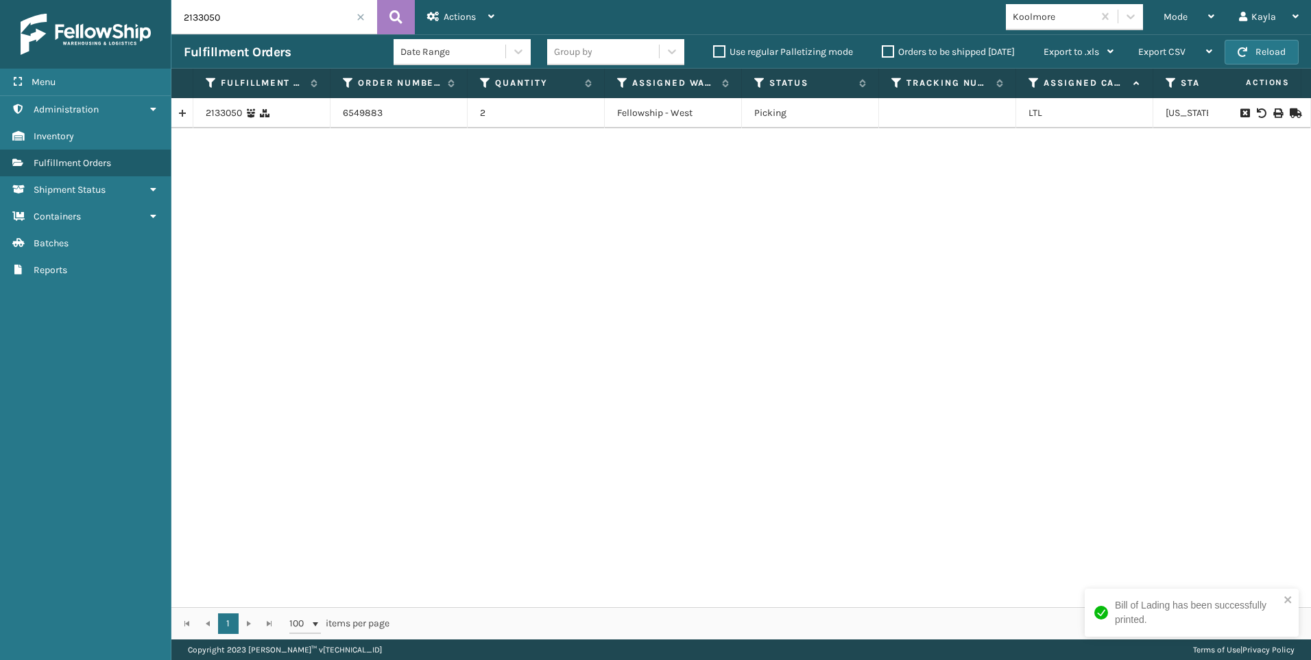
click at [67, 0] on div "Menu Inventory Administration Inventory Inventory Inventory Fulfillment Orders …" at bounding box center [655, 0] width 1311 height 0
click at [1273, 115] on icon at bounding box center [1277, 113] width 8 height 10
drag, startPoint x: 227, startPoint y: 23, endPoint x: 84, endPoint y: 45, distance: 145.0
click at [90, 0] on div "Menu Inventory Administration Inventory Inventory Inventory Fulfillment Orders …" at bounding box center [655, 0] width 1311 height 0
click at [1273, 116] on icon at bounding box center [1277, 113] width 8 height 10
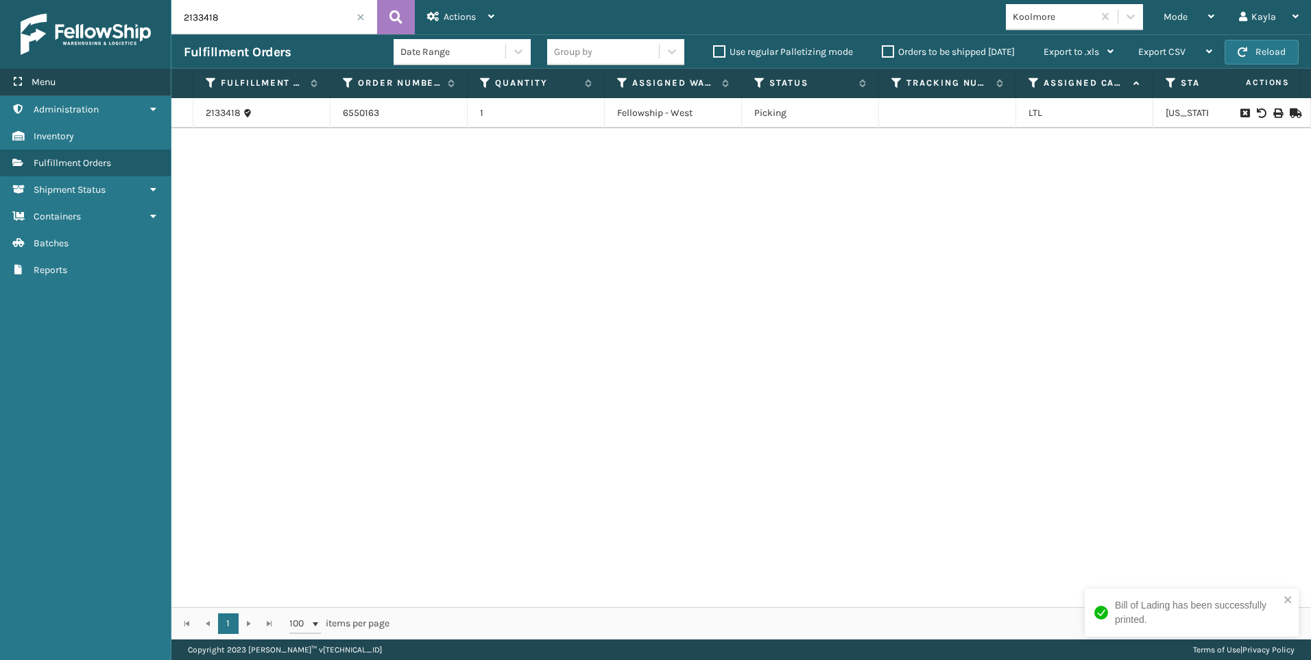
drag, startPoint x: 245, startPoint y: 25, endPoint x: 0, endPoint y: 86, distance: 252.3
click at [94, 0] on div "Menu Inventory Administration Inventory Inventory Inventory Fulfillment Orders …" at bounding box center [655, 0] width 1311 height 0
type input "3"
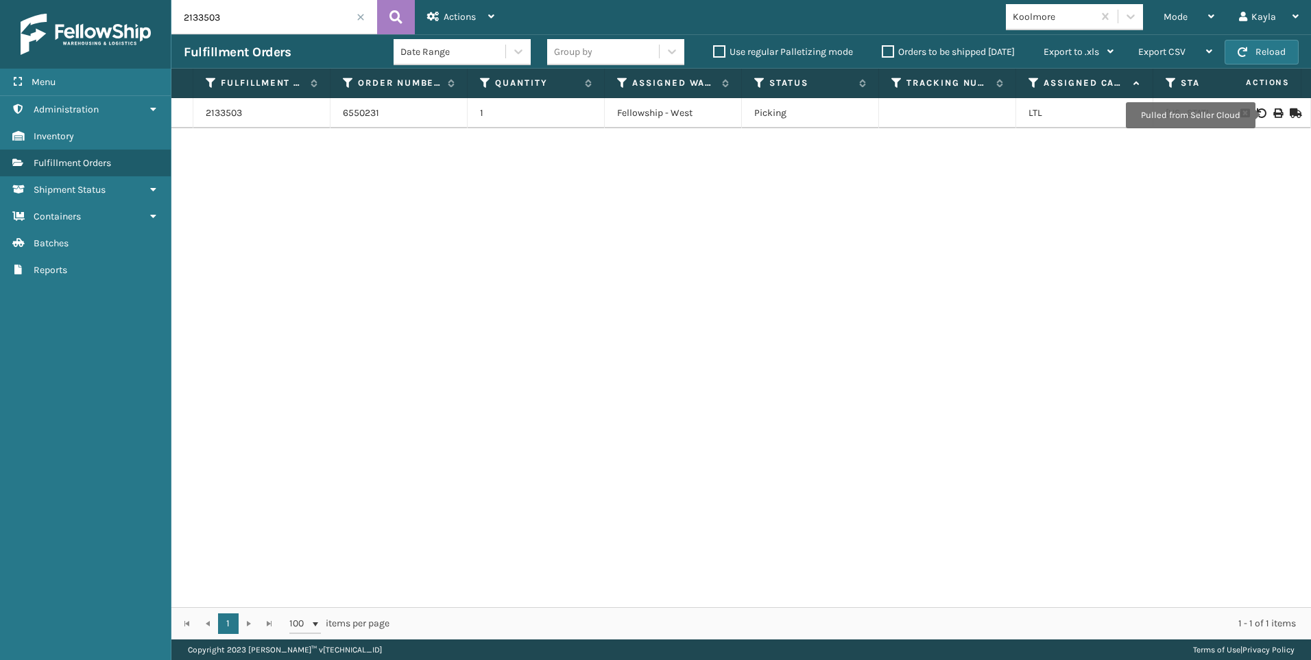
click at [1273, 115] on icon at bounding box center [1277, 113] width 8 height 10
drag, startPoint x: 236, startPoint y: 23, endPoint x: 97, endPoint y: 48, distance: 141.5
click at [121, 0] on div "Menu Inventory Administration Inventory Inventory Inventory Fulfillment Orders …" at bounding box center [655, 0] width 1311 height 0
click at [1273, 112] on icon at bounding box center [1277, 113] width 8 height 10
drag, startPoint x: 228, startPoint y: 21, endPoint x: 79, endPoint y: 19, distance: 148.8
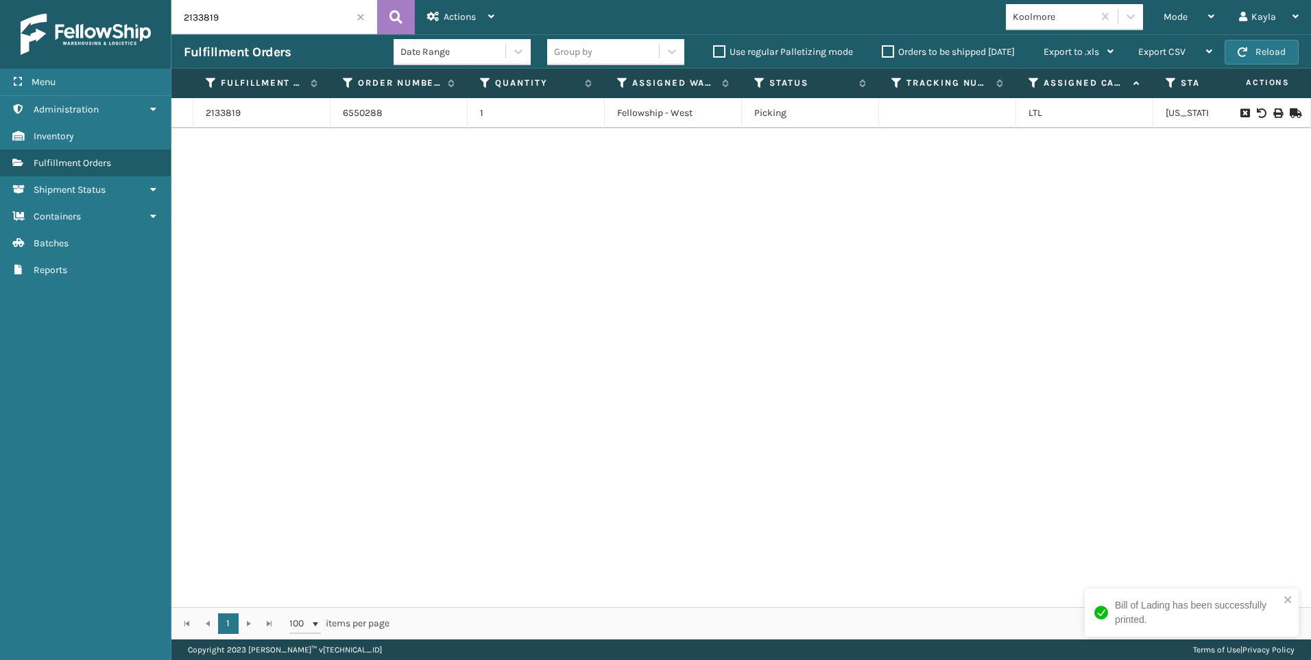
click at [86, 0] on div "Menu Inventory Administration Inventory Inventory Inventory Fulfillment Orders …" at bounding box center [655, 0] width 1311 height 0
click at [1273, 112] on icon at bounding box center [1277, 113] width 8 height 10
drag, startPoint x: 213, startPoint y: 24, endPoint x: 244, endPoint y: 23, distance: 31.6
click at [206, 24] on input "2133999" at bounding box center [274, 17] width 206 height 34
drag, startPoint x: 248, startPoint y: 22, endPoint x: 0, endPoint y: 49, distance: 249.8
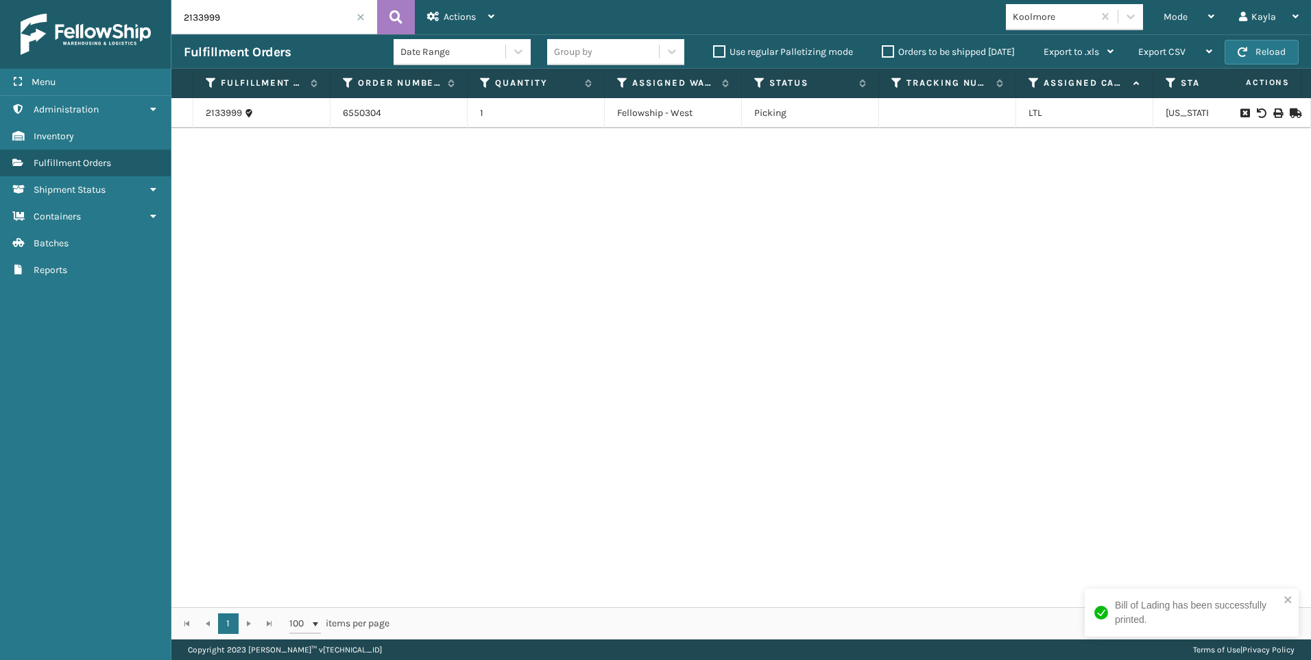
click at [59, 0] on div "Menu Inventory Administration Inventory Inventory Inventory Fulfillment Orders …" at bounding box center [655, 0] width 1311 height 0
click at [1273, 110] on icon at bounding box center [1277, 113] width 8 height 10
drag, startPoint x: 270, startPoint y: 16, endPoint x: 0, endPoint y: 22, distance: 270.3
click at [23, 0] on div "Menu Inventory Administration Inventory Inventory Inventory Fulfillment Orders …" at bounding box center [655, 0] width 1311 height 0
click at [1273, 110] on icon at bounding box center [1277, 113] width 8 height 10
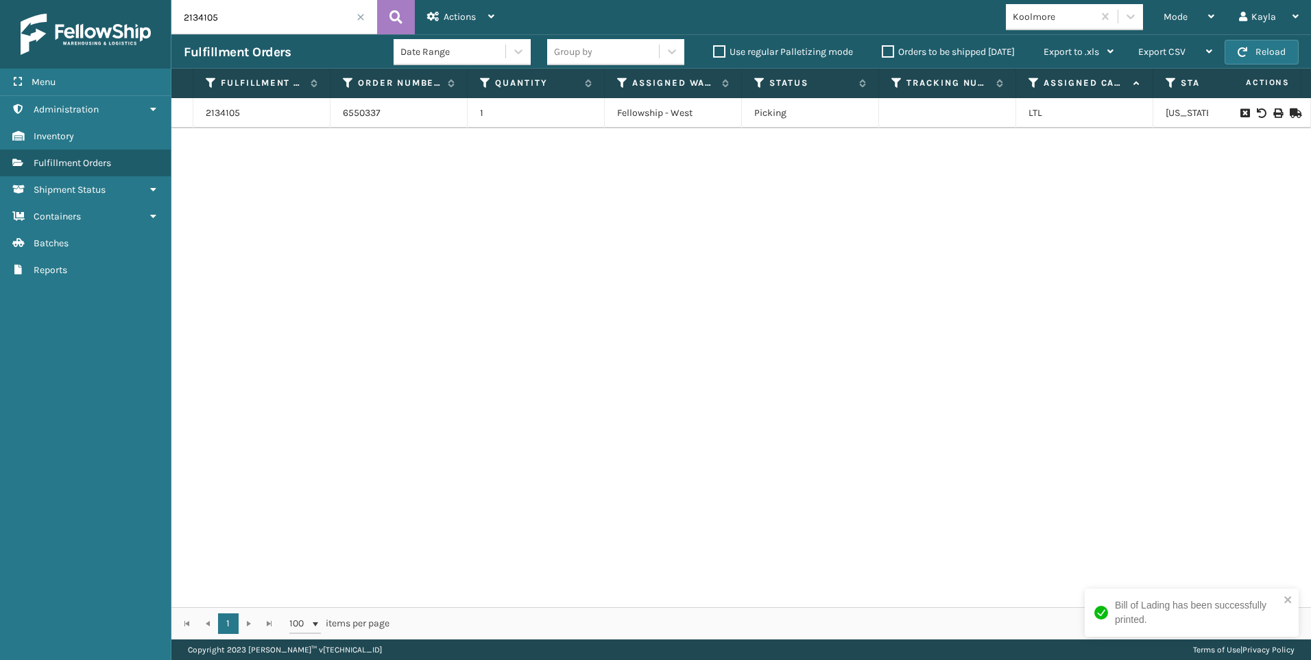
drag, startPoint x: 109, startPoint y: 29, endPoint x: 0, endPoint y: 51, distance: 111.2
click at [0, 29] on html "Bill of Lading has been successfully printed. Menu Inventory Administration Inv…" at bounding box center [655, 330] width 1311 height 660
click at [1273, 109] on icon at bounding box center [1277, 113] width 8 height 10
click at [1273, 112] on div at bounding box center [1259, 113] width 77 height 10
click at [1273, 111] on icon at bounding box center [1277, 113] width 8 height 10
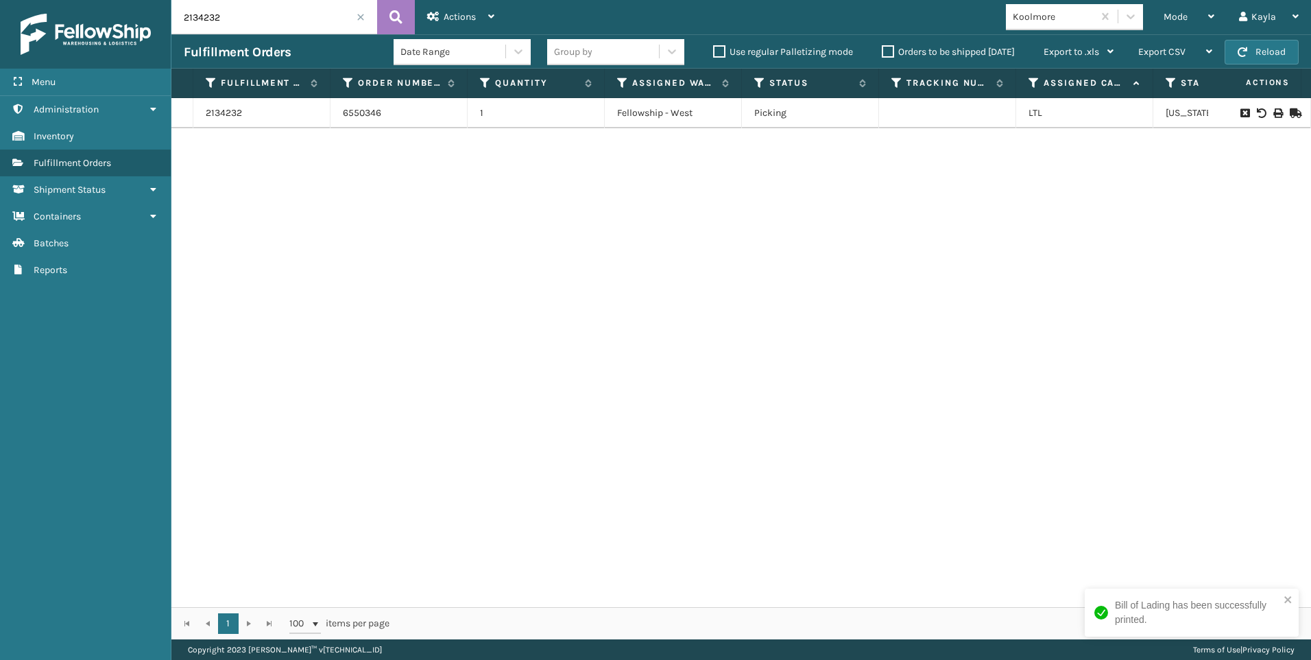
click at [143, 0] on div "Menu Inventory Administration Inventory Inventory Inventory Fulfillment Orders …" at bounding box center [655, 0] width 1311 height 0
click at [1273, 114] on icon at bounding box center [1277, 113] width 8 height 10
drag, startPoint x: 228, startPoint y: 8, endPoint x: 12, endPoint y: 43, distance: 218.9
click at [77, 0] on div "Menu Inventory Administration Inventory Inventory Inventory Fulfillment Orders …" at bounding box center [655, 0] width 1311 height 0
click at [1273, 112] on icon at bounding box center [1277, 113] width 8 height 10
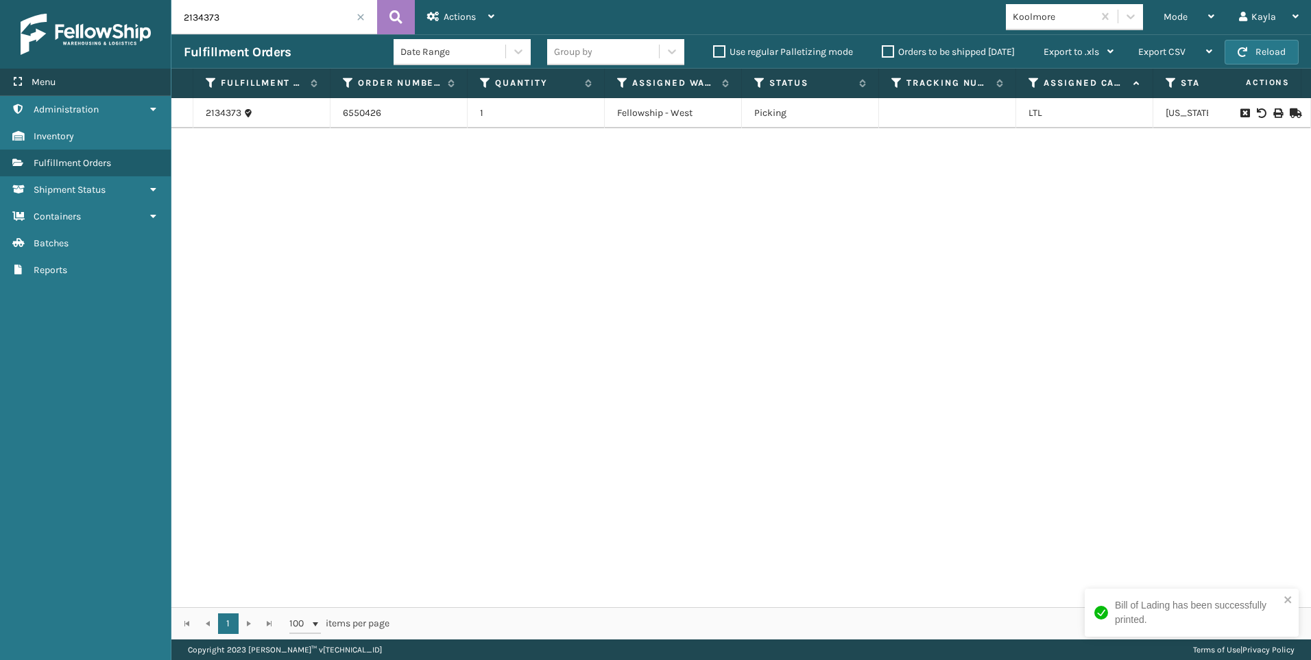
drag, startPoint x: 240, startPoint y: 27, endPoint x: 0, endPoint y: 86, distance: 247.2
click at [68, 0] on div "Menu Inventory Administration Inventory Inventory Inventory Fulfillment Orders …" at bounding box center [655, 0] width 1311 height 0
click at [1273, 114] on icon at bounding box center [1277, 113] width 8 height 10
drag, startPoint x: 226, startPoint y: 12, endPoint x: 77, endPoint y: 16, distance: 148.9
click at [88, 0] on div "Menu Inventory Administration Inventory Inventory Inventory Fulfillment Orders …" at bounding box center [655, 0] width 1311 height 0
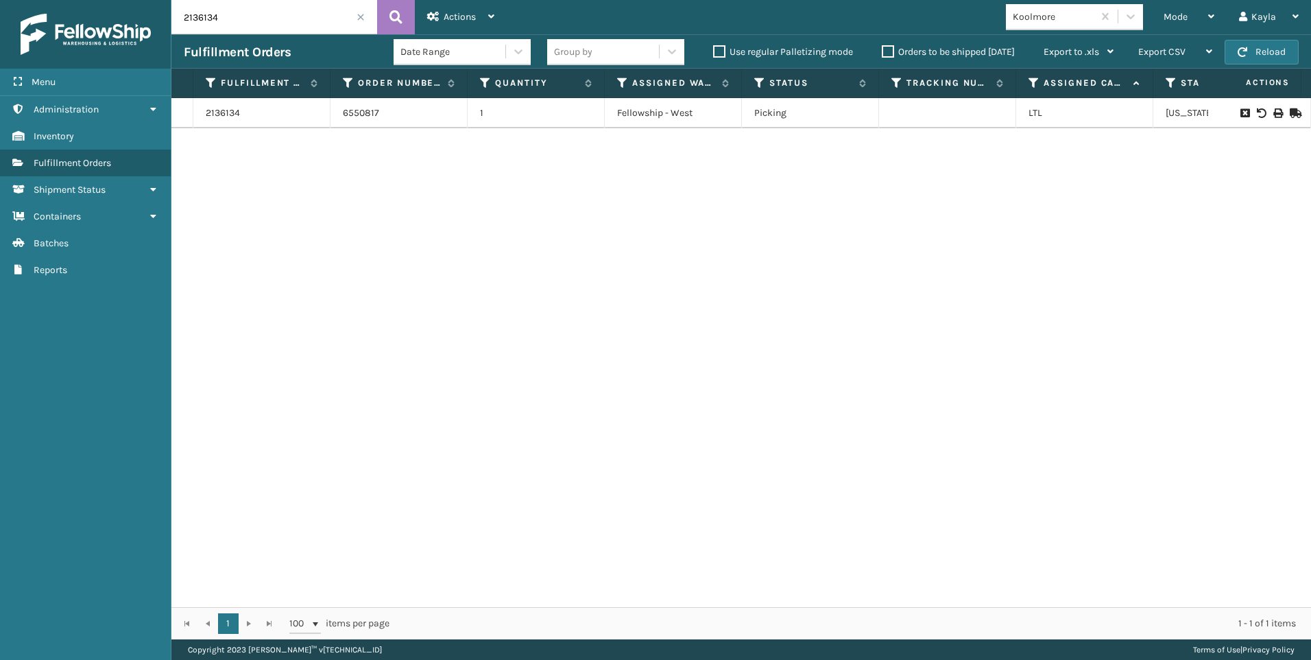
click at [1273, 110] on div at bounding box center [1259, 113] width 77 height 10
click at [1273, 113] on icon at bounding box center [1277, 113] width 8 height 10
click at [195, 8] on input "2136134" at bounding box center [274, 17] width 206 height 34
drag, startPoint x: 217, startPoint y: 10, endPoint x: 115, endPoint y: 65, distance: 116.0
click at [117, 0] on div "Menu Inventory Administration Inventory Inventory Inventory Fulfillment Orders …" at bounding box center [655, 0] width 1311 height 0
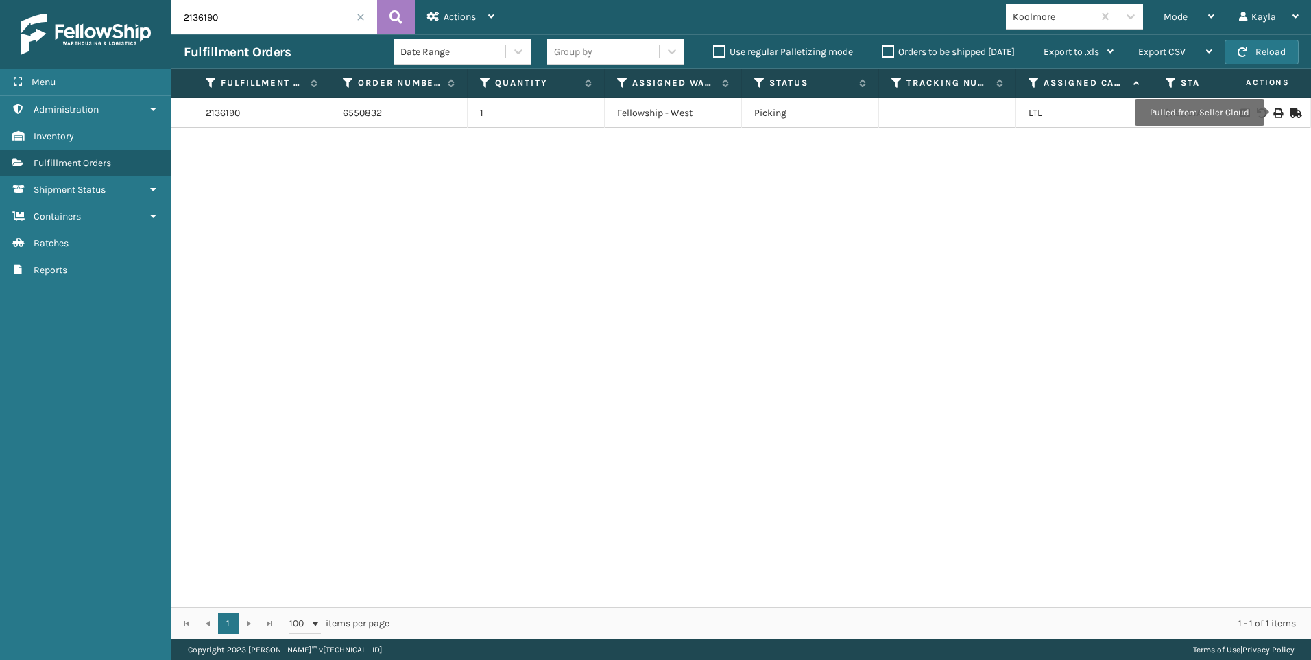
click at [1273, 112] on icon at bounding box center [1277, 113] width 8 height 10
click at [131, 0] on div "Menu Inventory Administration Inventory Inventory Inventory Fulfillment Orders …" at bounding box center [655, 0] width 1311 height 0
click at [1273, 112] on icon at bounding box center [1277, 113] width 8 height 10
drag, startPoint x: 213, startPoint y: 20, endPoint x: 53, endPoint y: 47, distance: 162.1
click at [123, 0] on div "Menu Inventory Administration Inventory Inventory Inventory Fulfillment Orders …" at bounding box center [655, 0] width 1311 height 0
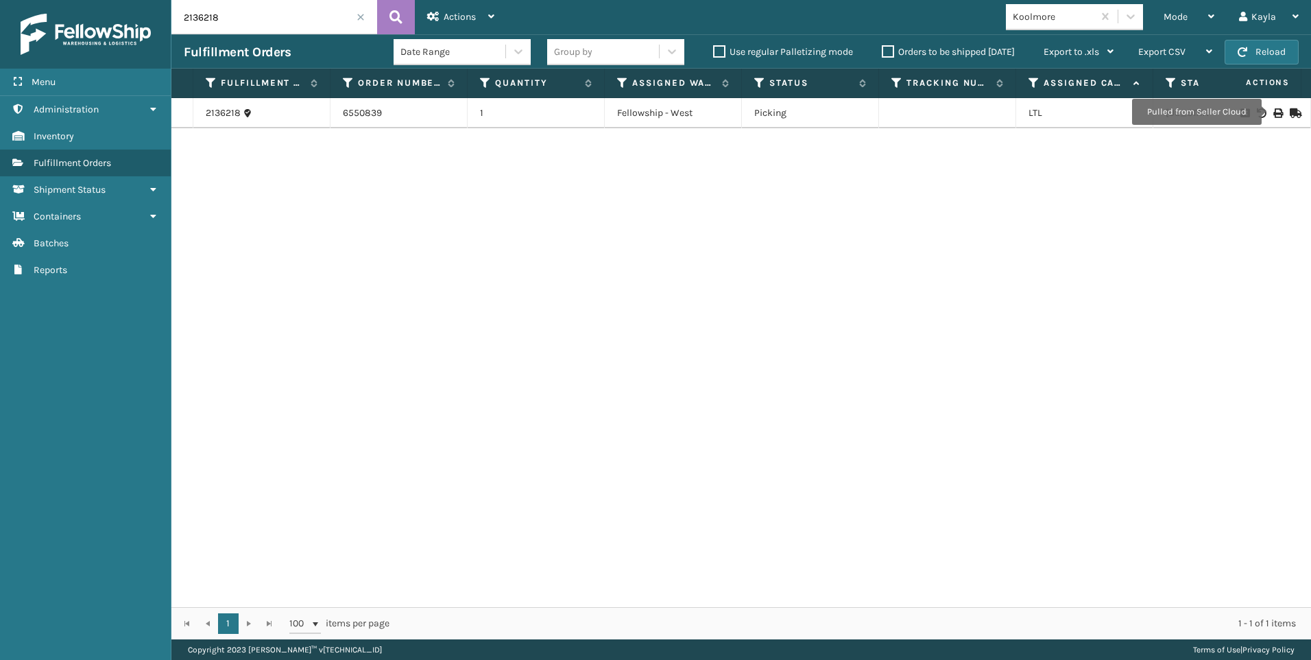
click at [1274, 111] on div at bounding box center [1259, 113] width 77 height 10
click at [1273, 114] on icon at bounding box center [1277, 113] width 8 height 10
drag, startPoint x: 239, startPoint y: 18, endPoint x: 28, endPoint y: 62, distance: 215.7
click at [78, 0] on div "Menu Inventory Administration Inventory Inventory Inventory Fulfillment Orders …" at bounding box center [655, 0] width 1311 height 0
click at [1273, 114] on icon at bounding box center [1277, 113] width 8 height 10
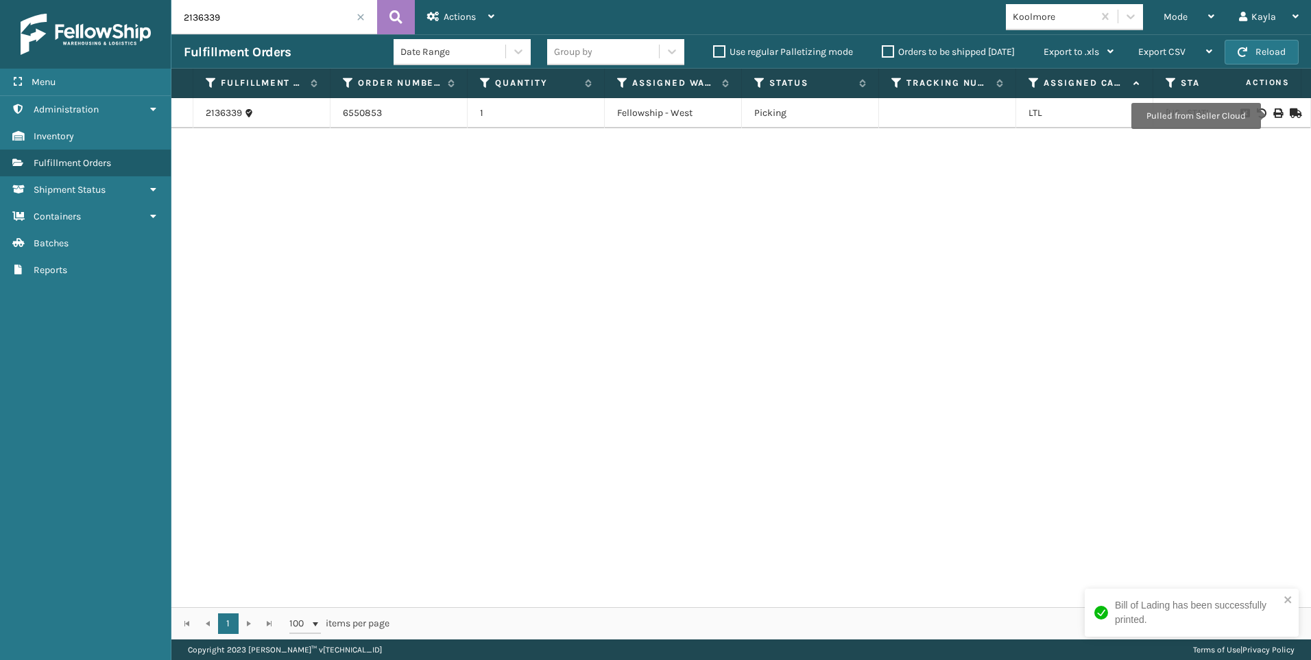
drag, startPoint x: 240, startPoint y: 10, endPoint x: 18, endPoint y: 36, distance: 223.7
click at [70, 0] on div "Menu Inventory Administration Inventory Inventory Inventory Fulfillment Orders …" at bounding box center [655, 0] width 1311 height 0
click at [1273, 111] on icon at bounding box center [1277, 113] width 8 height 10
click at [193, 23] on input "2136413" at bounding box center [274, 17] width 206 height 34
drag, startPoint x: 213, startPoint y: 21, endPoint x: 33, endPoint y: 43, distance: 181.7
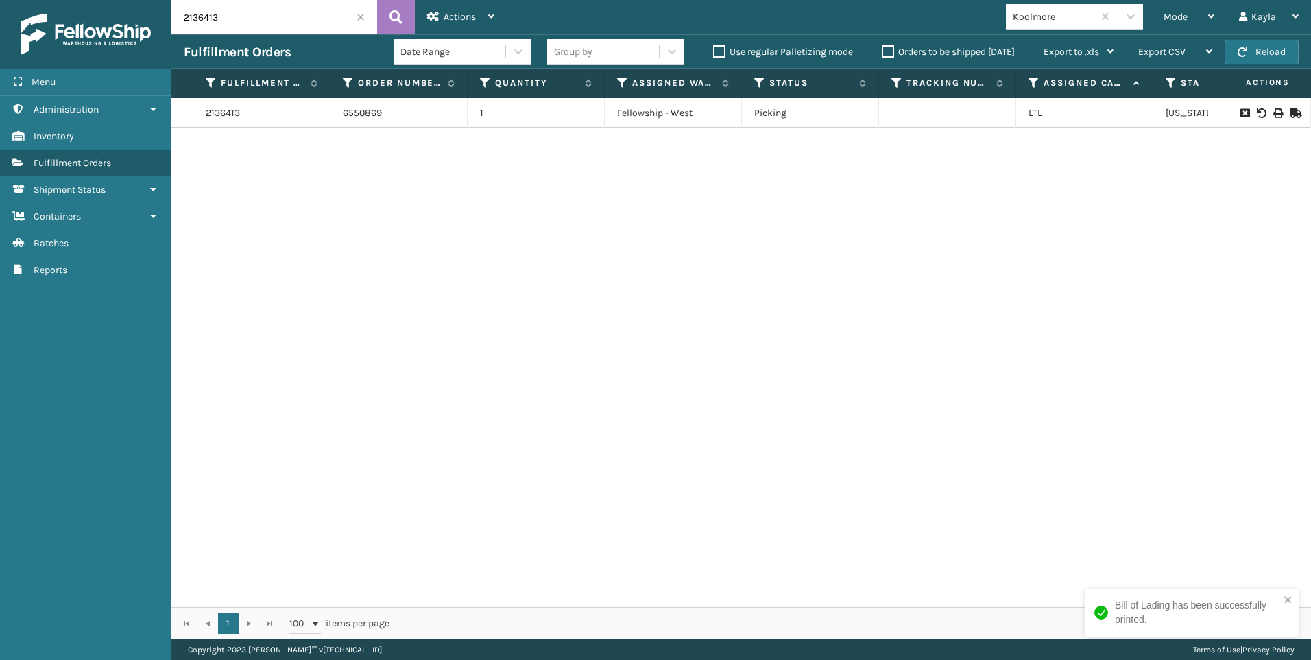
click at [101, 0] on div "Menu Inventory Administration Inventory Inventory Inventory Fulfillment Orders …" at bounding box center [655, 0] width 1311 height 0
click at [390, 422] on div "2136413 6550869 1 Fellowship - West Picking LTL [US_STATE]" at bounding box center [741, 352] width 1140 height 509
click at [243, 15] on input "2136413" at bounding box center [274, 17] width 206 height 34
drag, startPoint x: 243, startPoint y: 15, endPoint x: 0, endPoint y: 45, distance: 245.2
click at [153, 0] on div "Menu Inventory Administration Inventory Inventory Inventory Fulfillment Orders …" at bounding box center [655, 0] width 1311 height 0
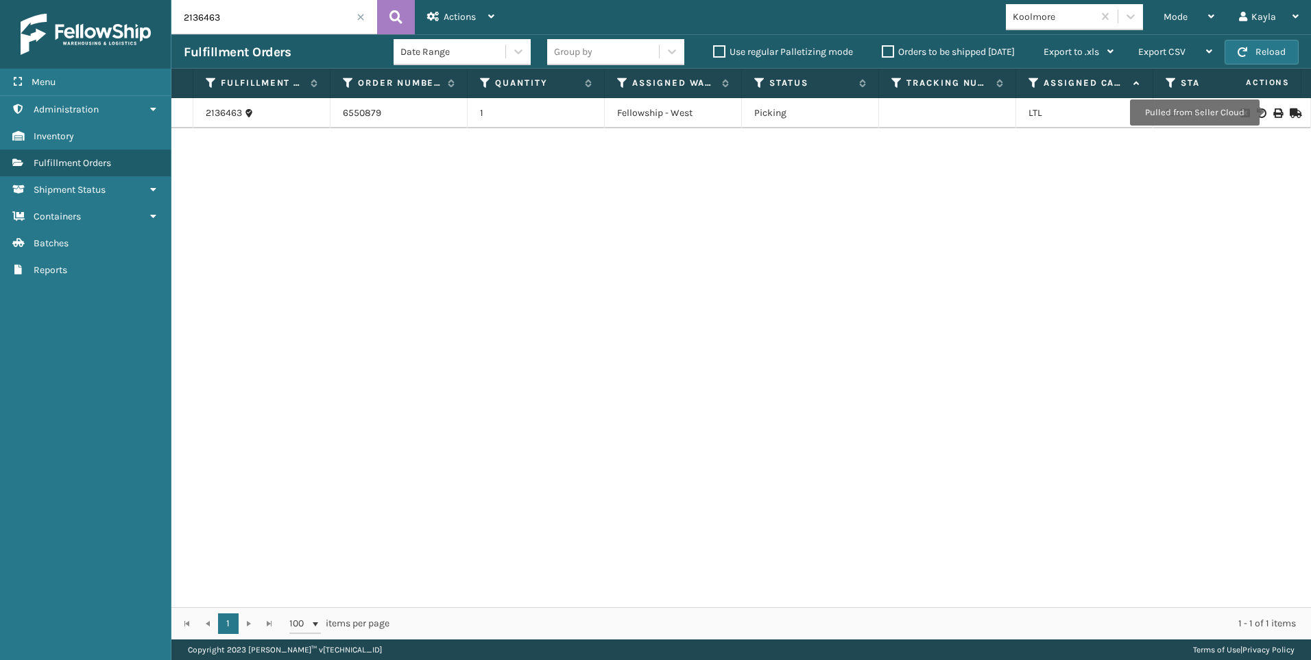
click at [1273, 115] on icon at bounding box center [1277, 113] width 8 height 10
drag, startPoint x: 232, startPoint y: 11, endPoint x: 54, endPoint y: 15, distance: 177.7
click at [76, 0] on div "Menu Inventory Administration Inventory Inventory Inventory Fulfillment Orders …" at bounding box center [655, 0] width 1311 height 0
type input "2136515"
click at [1272, 112] on div at bounding box center [1259, 113] width 77 height 10
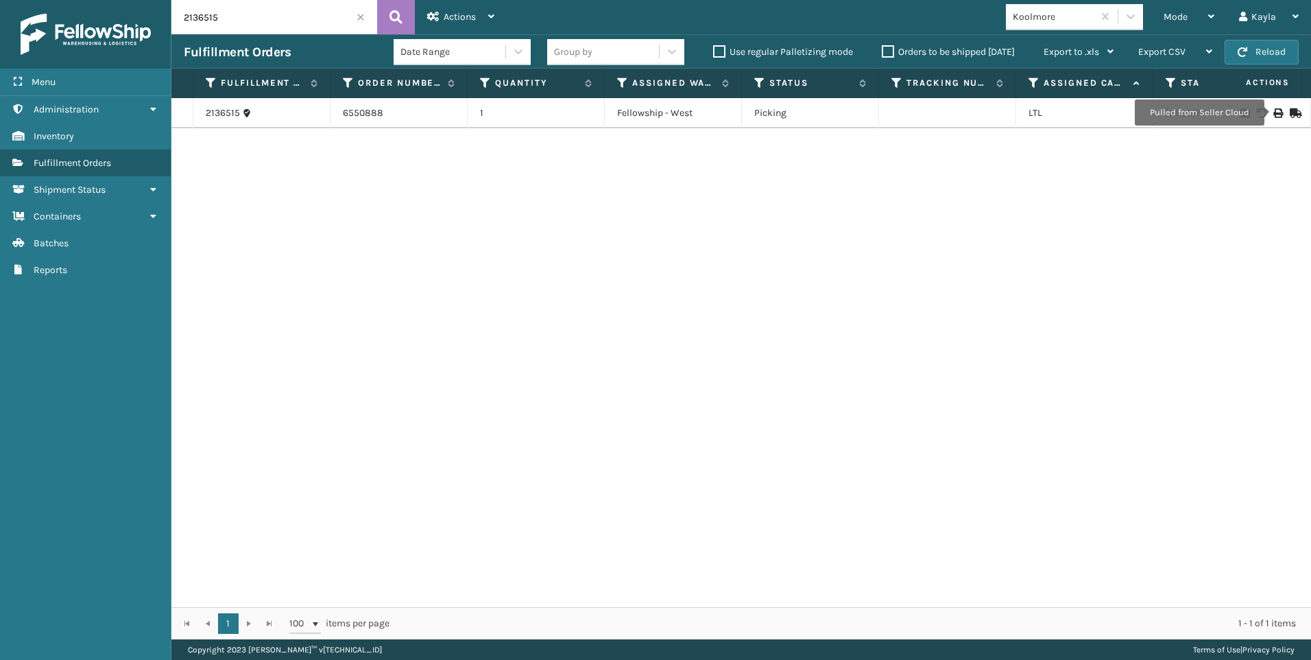
click at [1273, 112] on icon at bounding box center [1277, 113] width 8 height 10
drag, startPoint x: 226, startPoint y: 16, endPoint x: 43, endPoint y: 49, distance: 185.5
click at [91, 0] on div "Menu Inventory Administration Inventory Inventory Inventory Fulfillment Orders …" at bounding box center [655, 0] width 1311 height 0
click at [362, 19] on span at bounding box center [361, 17] width 8 height 8
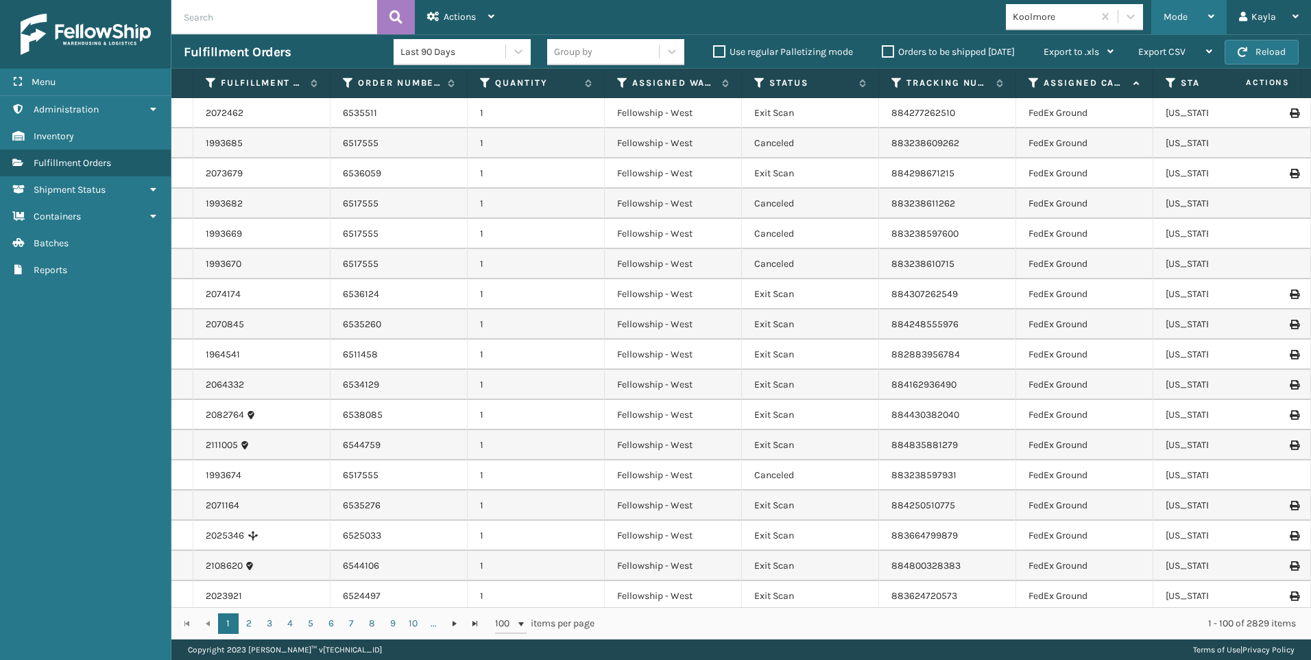
click at [1186, 16] on span "Mode" at bounding box center [1176, 17] width 24 height 12
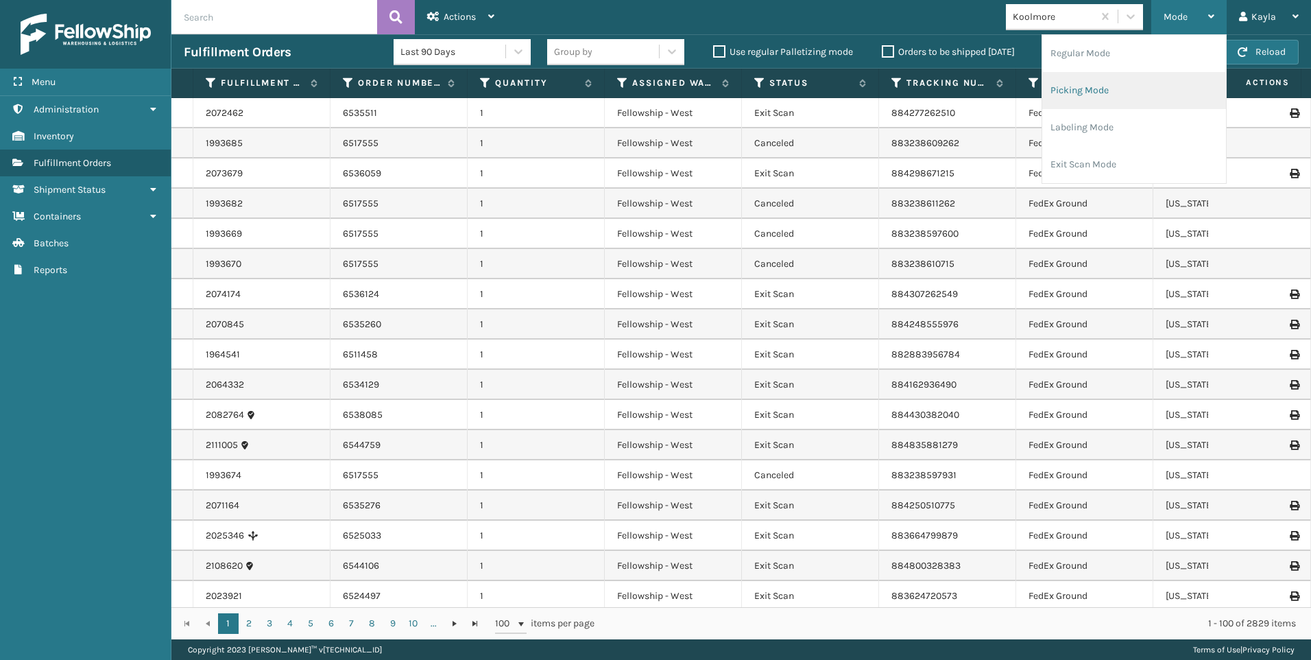
click at [1086, 82] on li "Picking Mode" at bounding box center [1134, 90] width 184 height 37
